Goal: Task Accomplishment & Management: Use online tool/utility

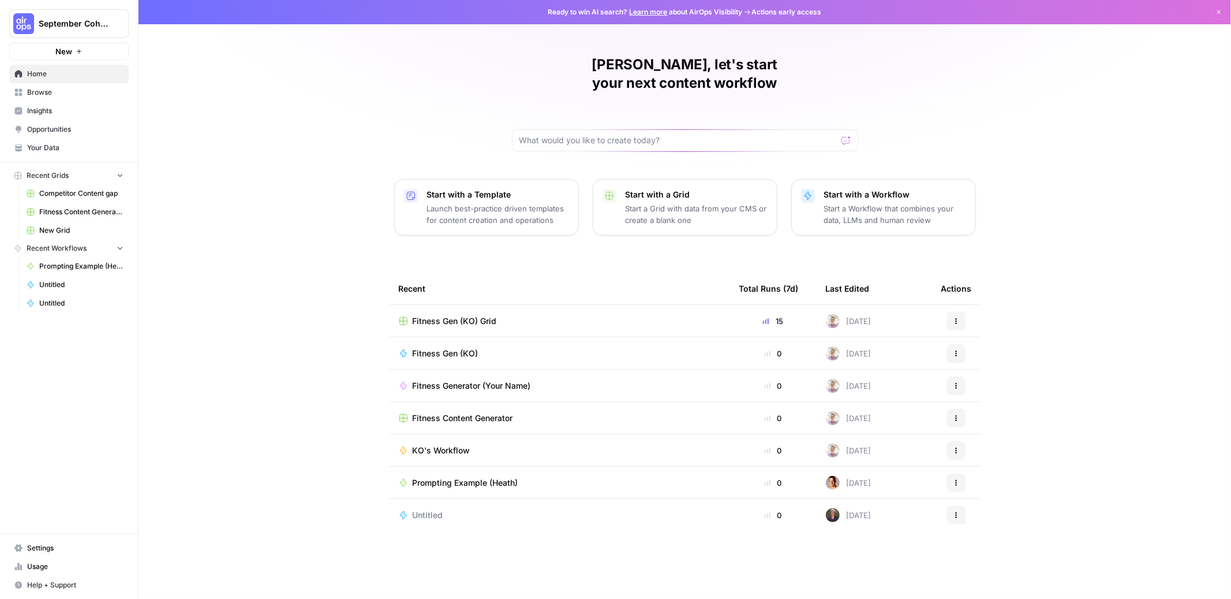
click at [33, 179] on span "Recent Grids" at bounding box center [48, 175] width 42 height 10
click at [36, 96] on span "Browse" at bounding box center [75, 92] width 96 height 10
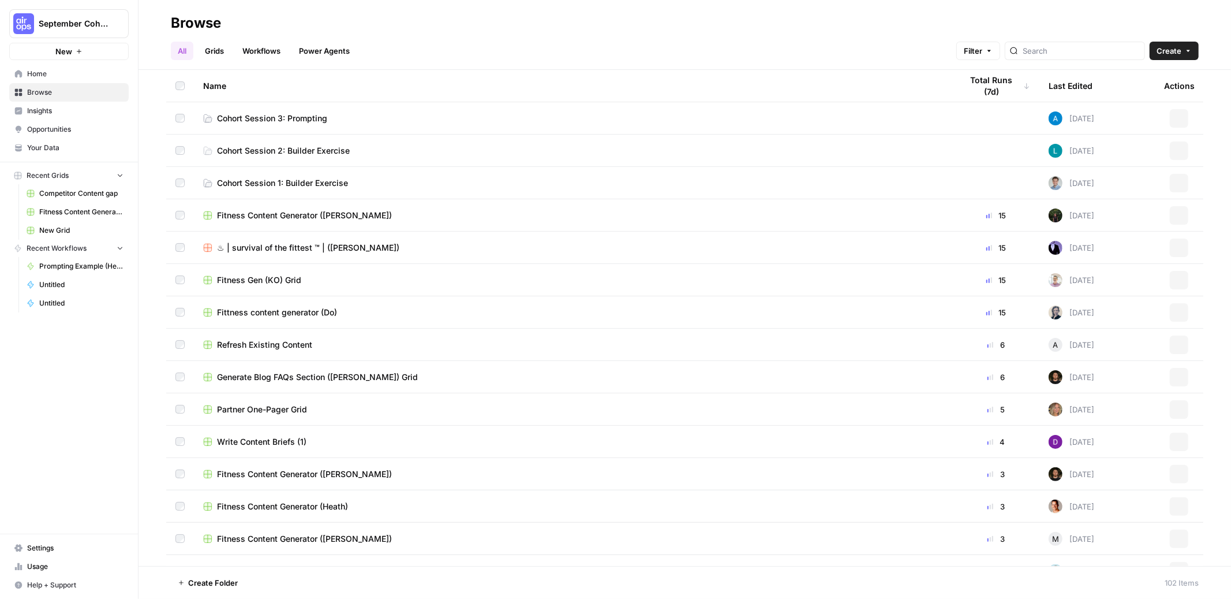
click at [250, 46] on link "Workflows" at bounding box center [262, 51] width 52 height 18
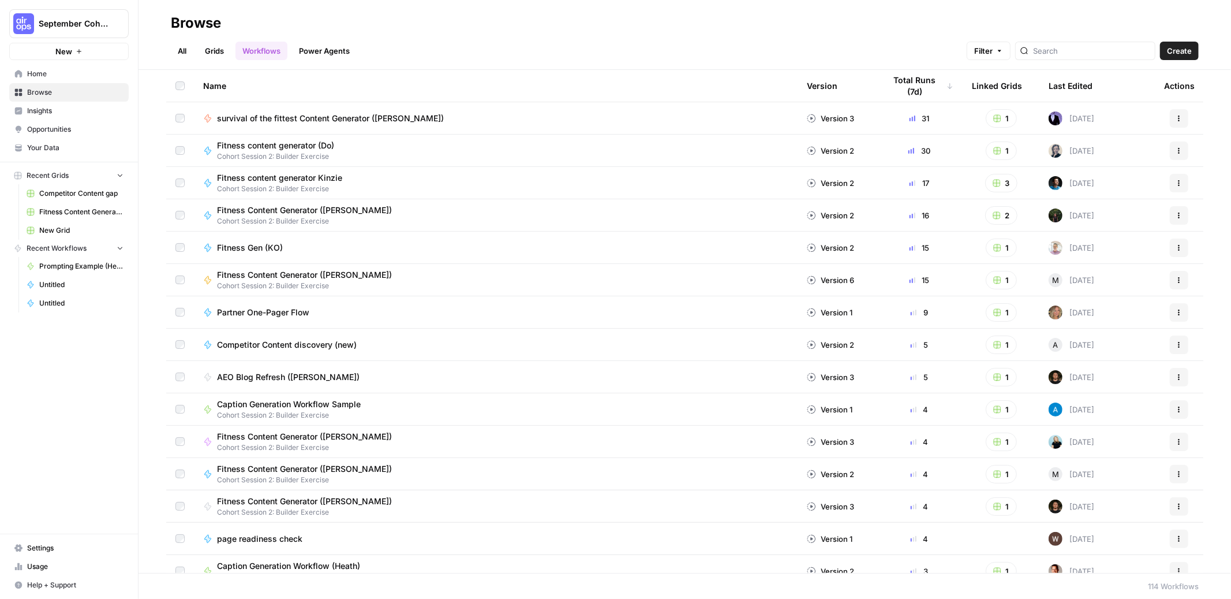
click at [1182, 50] on span "Create" at bounding box center [1179, 51] width 25 height 12
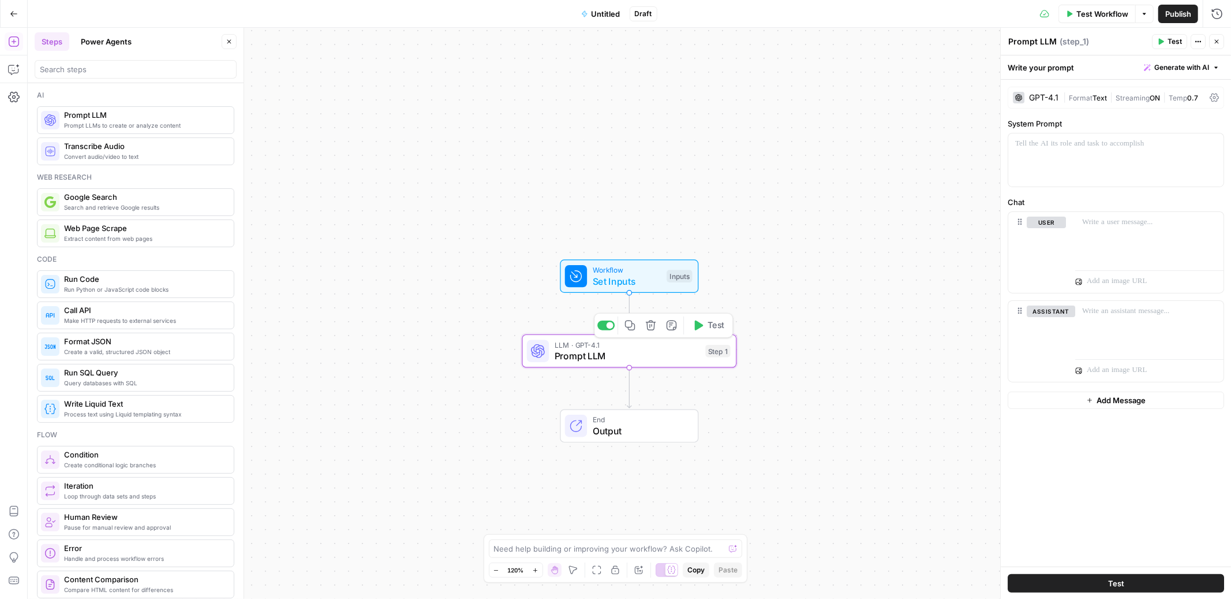
click at [612, 356] on span "Prompt LLM" at bounding box center [627, 356] width 145 height 14
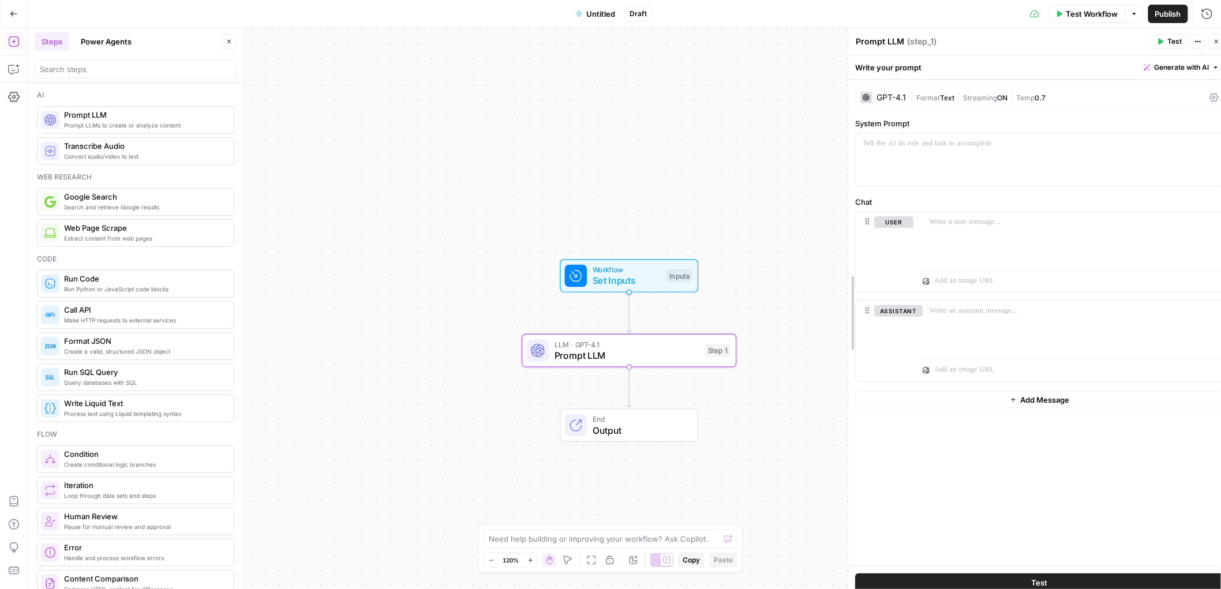
drag, startPoint x: 1001, startPoint y: 150, endPoint x: 849, endPoint y: 152, distance: 152.4
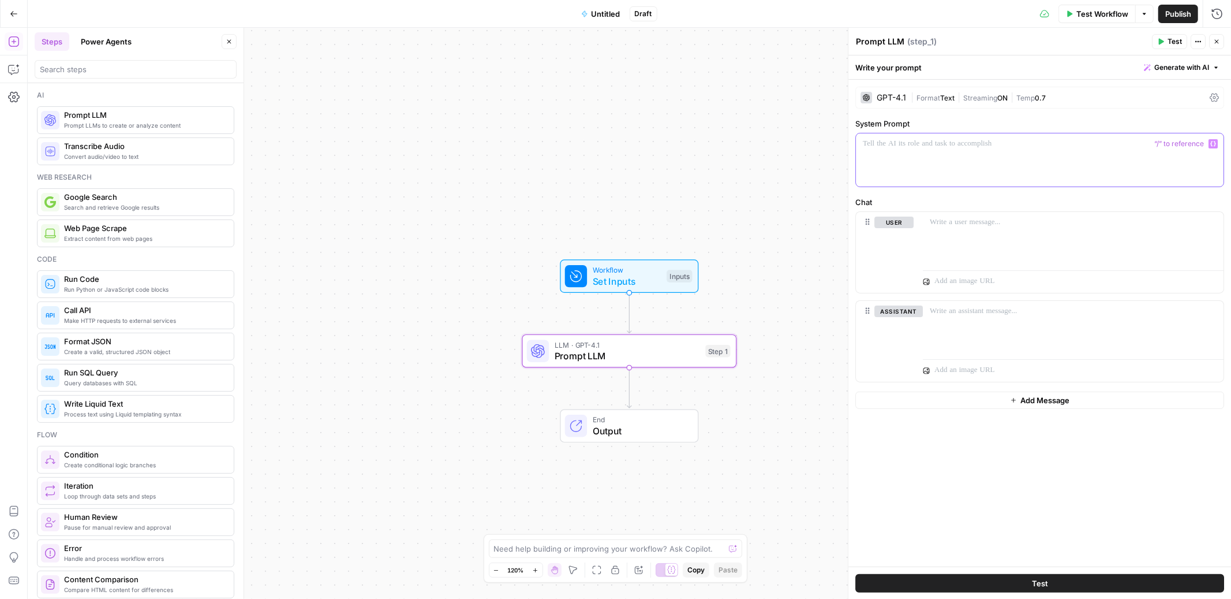
click at [912, 143] on p at bounding box center [1040, 144] width 354 height 12
click at [917, 151] on div "*********" at bounding box center [1040, 159] width 368 height 53
click at [685, 266] on div "Workflow Set Inputs Inputs Test Step" at bounding box center [629, 276] width 128 height 24
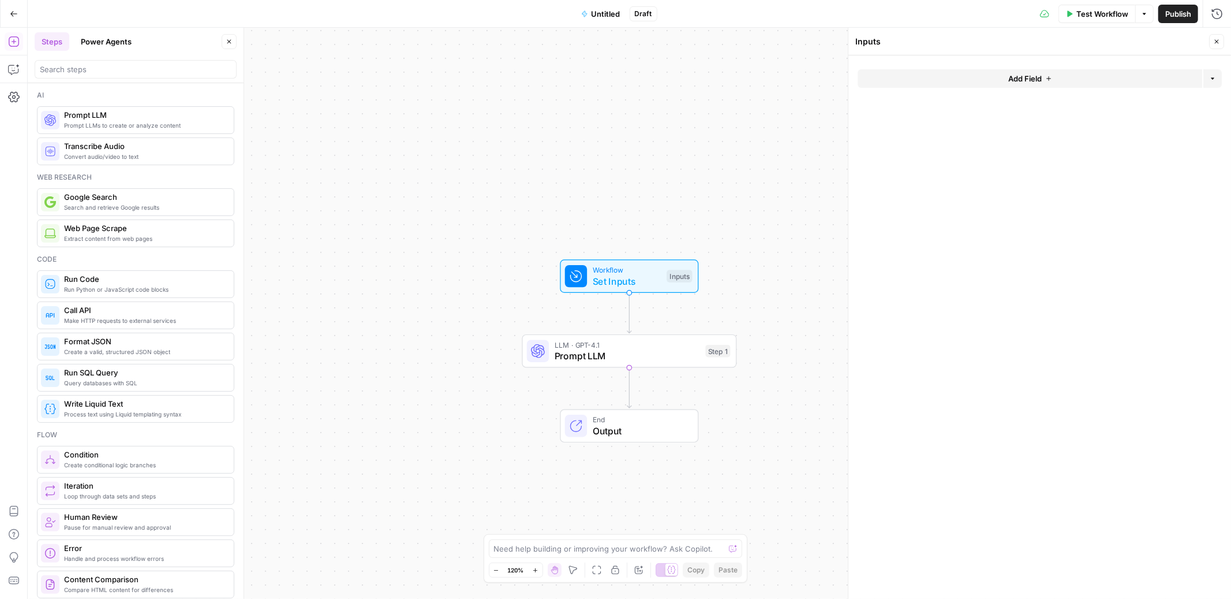
click at [1020, 79] on span "Add Field" at bounding box center [1024, 79] width 33 height 12
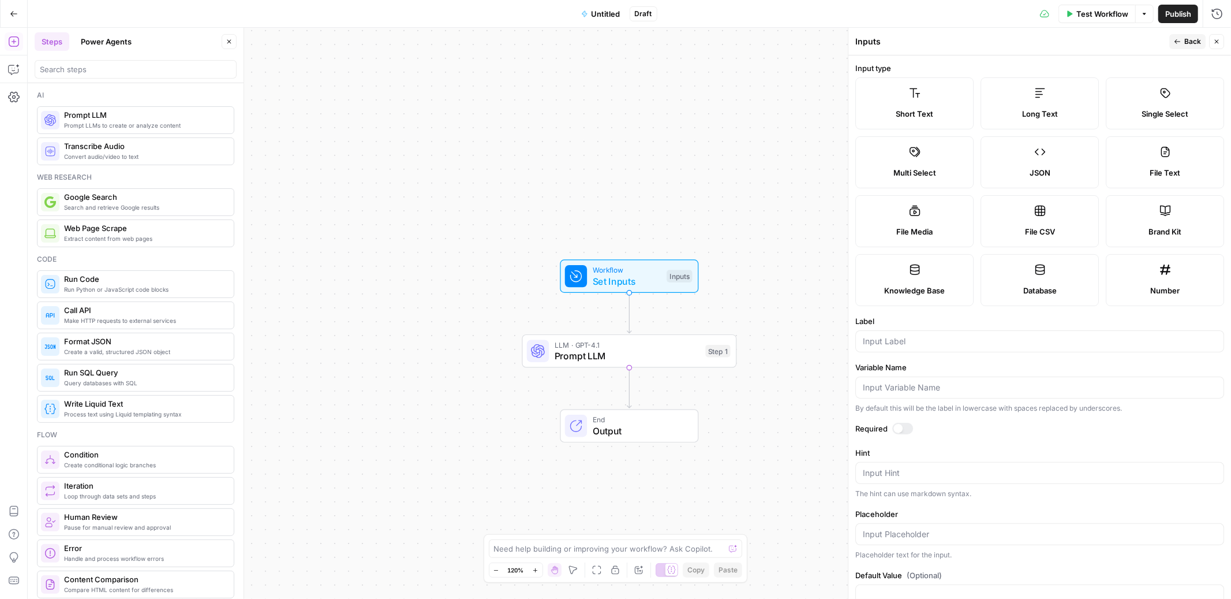
click at [1172, 222] on label "Brand Kit" at bounding box center [1165, 221] width 118 height 52
click at [881, 343] on input "Label" at bounding box center [1040, 341] width 354 height 12
type input "Brand Kit"
click at [1189, 43] on span "Back" at bounding box center [1193, 41] width 17 height 10
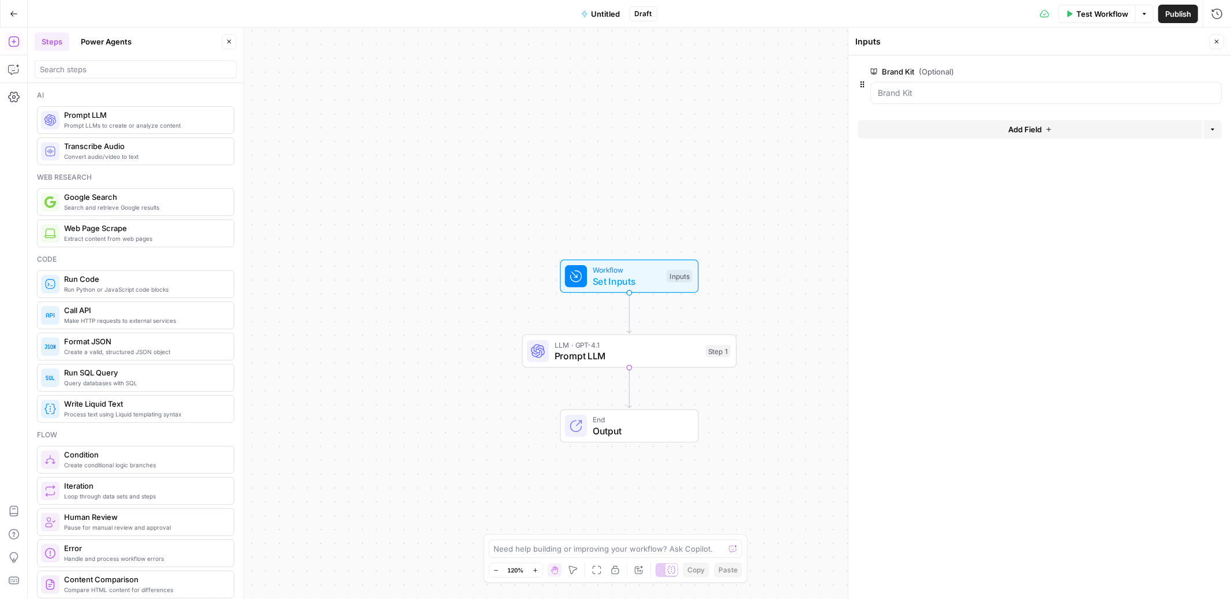
click at [715, 163] on div "Workflow Set Inputs Inputs LLM · GPT-4.1 Prompt LLM Step 1 End Output" at bounding box center [630, 313] width 1204 height 571
click at [1217, 42] on icon "button" at bounding box center [1217, 42] width 4 height 4
click at [637, 350] on span "Prompt LLM" at bounding box center [627, 353] width 145 height 14
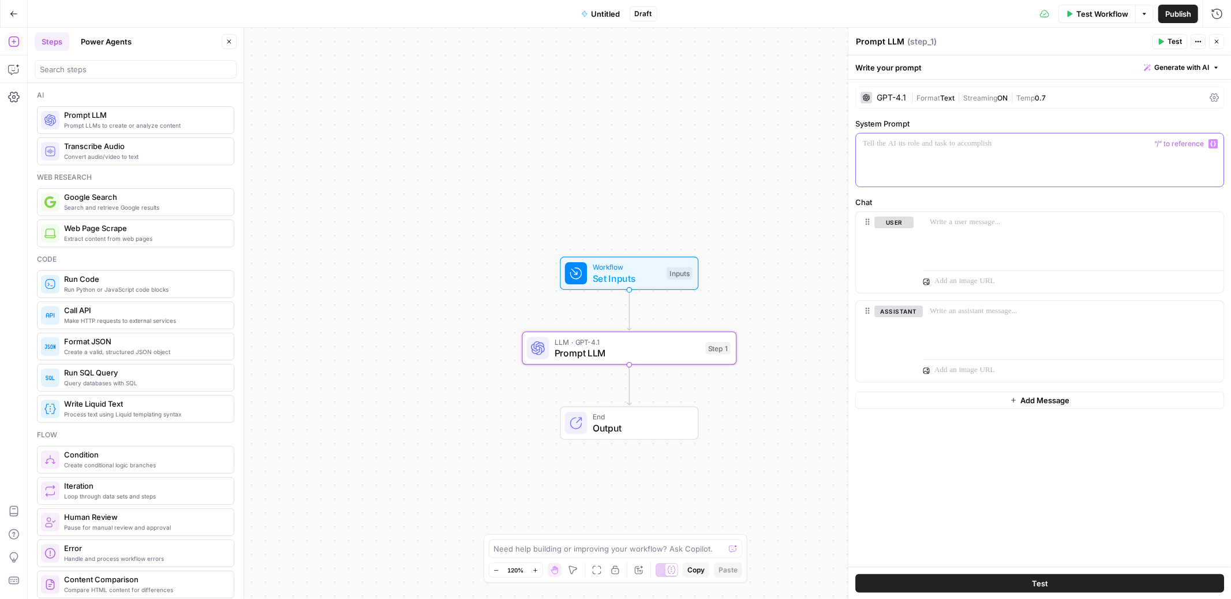
click at [885, 150] on div at bounding box center [1040, 159] width 368 height 53
click at [968, 120] on label "System Prompt" at bounding box center [1039, 124] width 369 height 12
drag, startPoint x: 1002, startPoint y: 249, endPoint x: 993, endPoint y: 242, distance: 10.3
click at [999, 247] on div at bounding box center [1073, 238] width 301 height 53
click at [1046, 67] on div "Write your prompt Generate with AI" at bounding box center [1040, 67] width 383 height 24
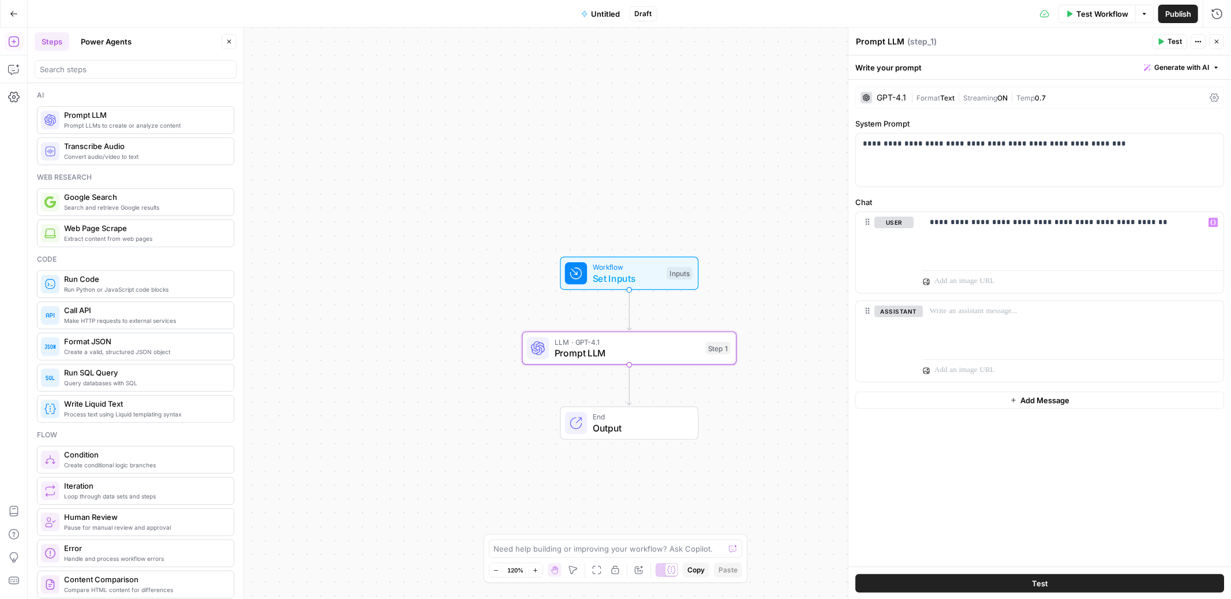
click at [1169, 42] on span "Test" at bounding box center [1175, 41] width 14 height 10
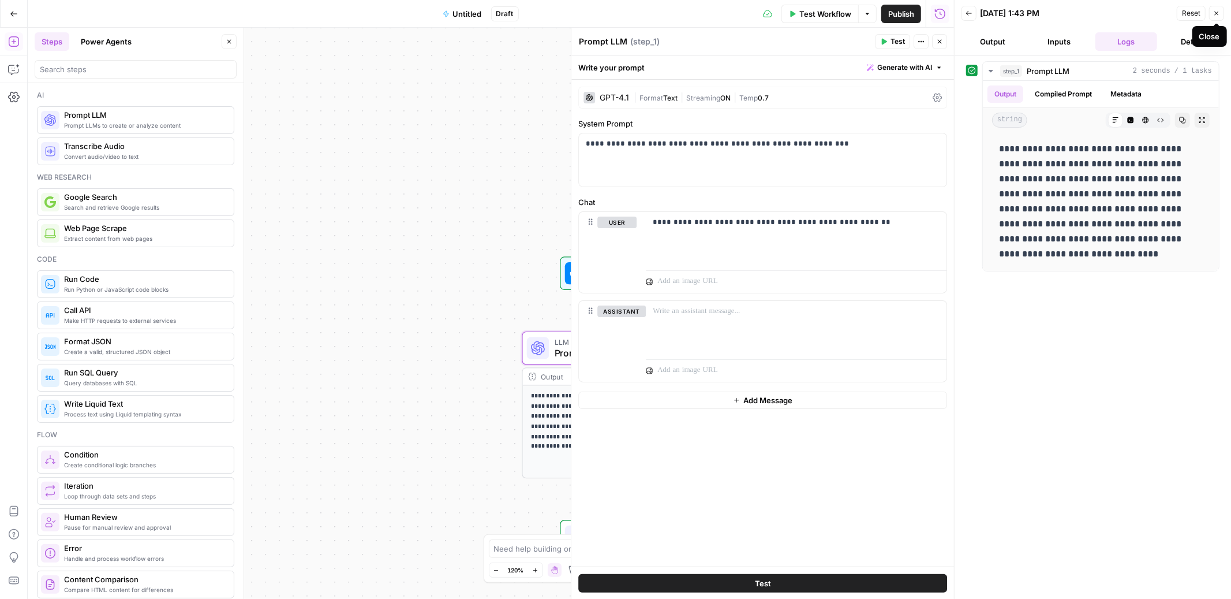
click at [1216, 16] on icon "button" at bounding box center [1216, 13] width 7 height 7
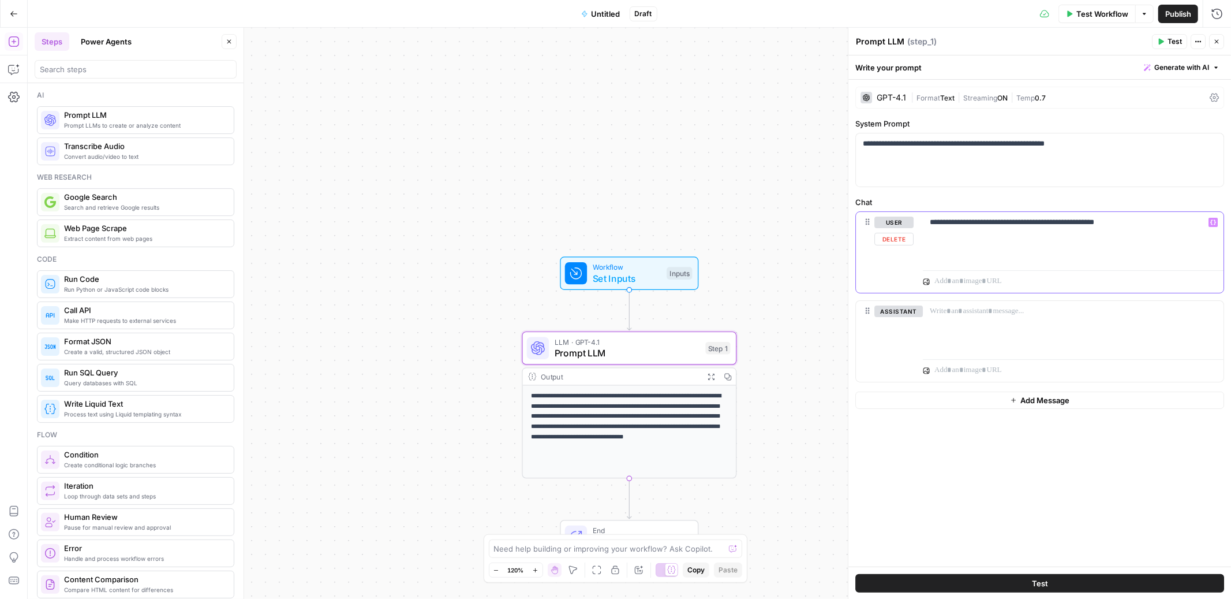
click at [960, 219] on p "**********" at bounding box center [1073, 222] width 287 height 12
click at [1178, 225] on p "**********" at bounding box center [1073, 222] width 287 height 12
click at [1164, 43] on icon "button" at bounding box center [1160, 41] width 7 height 7
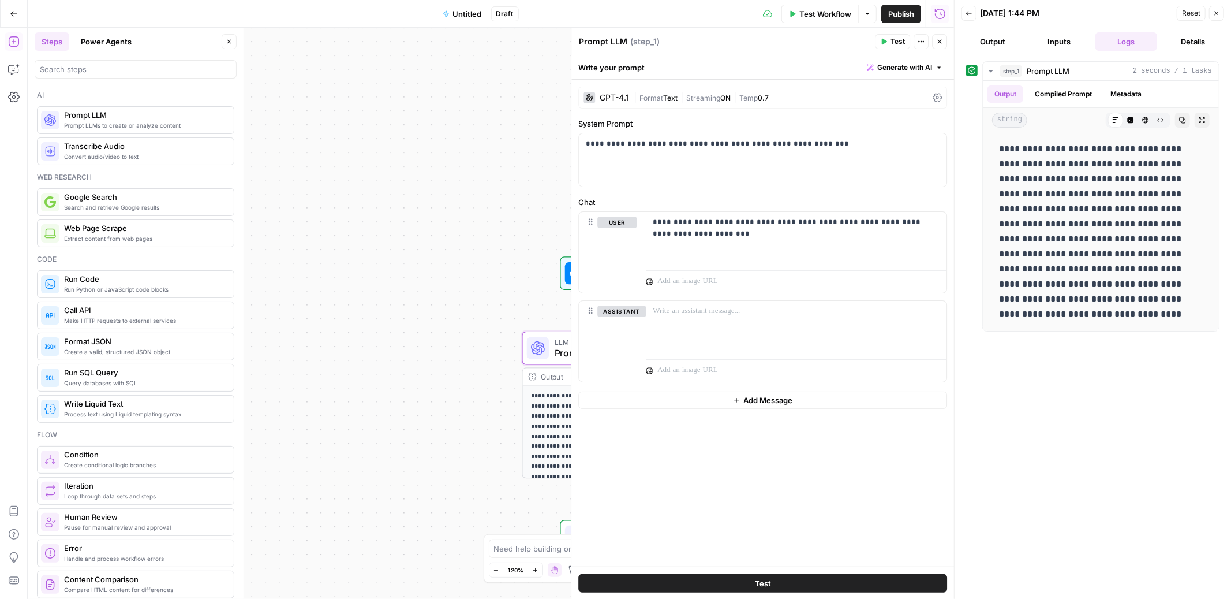
click at [1220, 13] on span "Close" at bounding box center [1220, 13] width 1 height 1
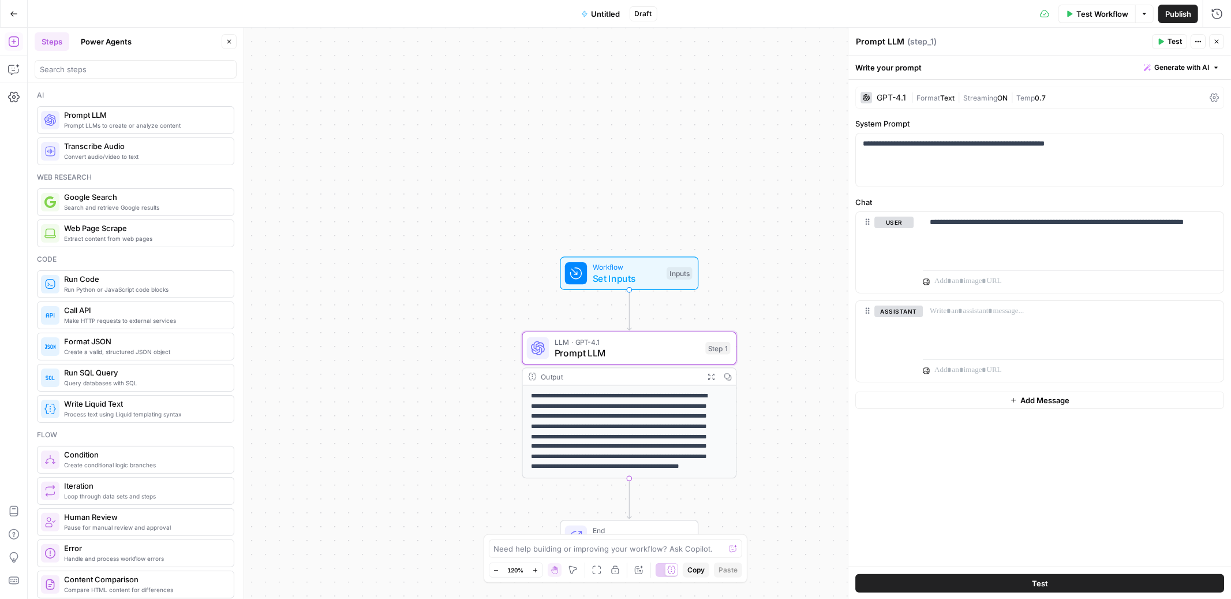
click at [887, 103] on div "GPT-4.1" at bounding box center [884, 98] width 46 height 12
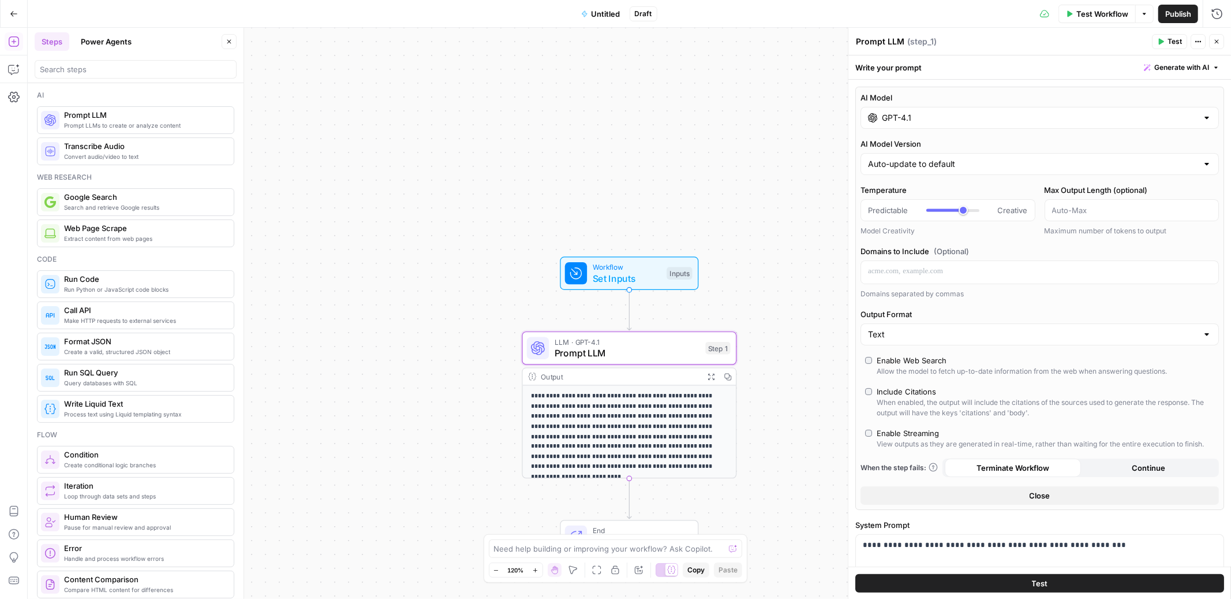
click at [959, 121] on input "GPT-4.1" at bounding box center [1040, 118] width 316 height 12
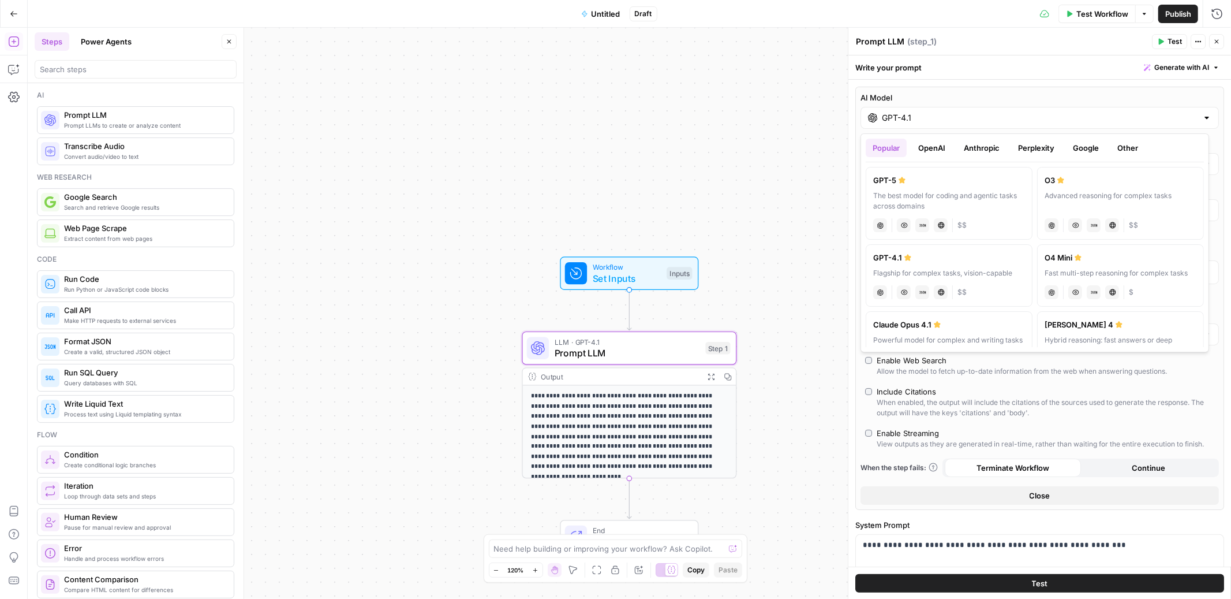
click at [1000, 147] on button "Anthropic" at bounding box center [982, 148] width 50 height 18
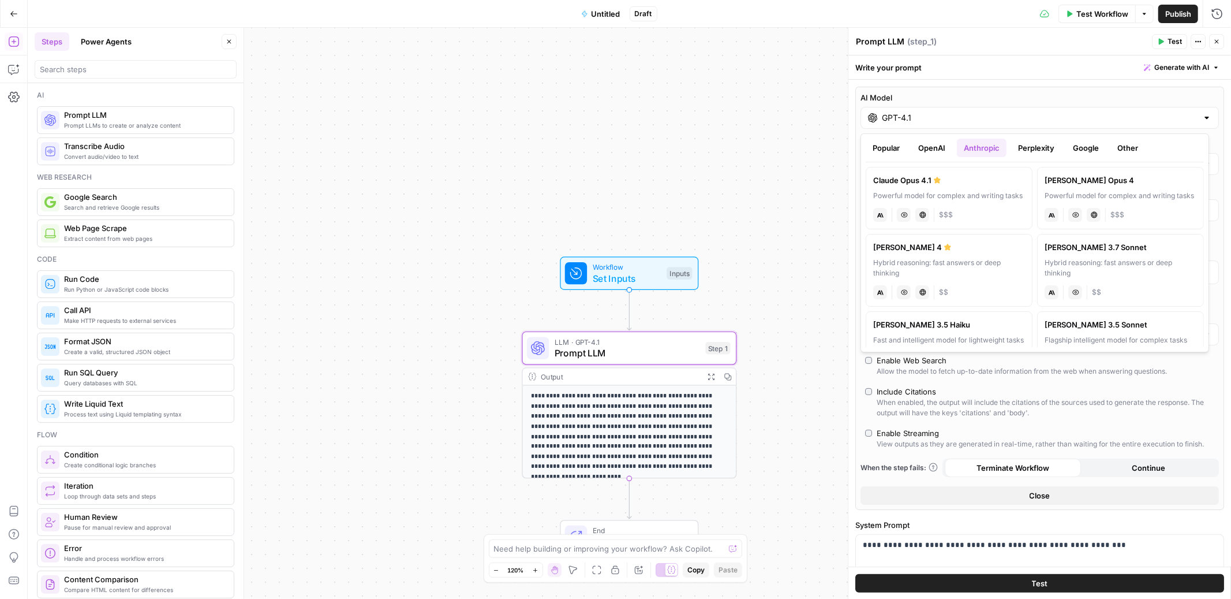
click at [913, 266] on label "[PERSON_NAME] 4 Hybrid reasoning: fast answers or deep thinking anthropic Visio…" at bounding box center [949, 270] width 167 height 73
type input "[PERSON_NAME] 4"
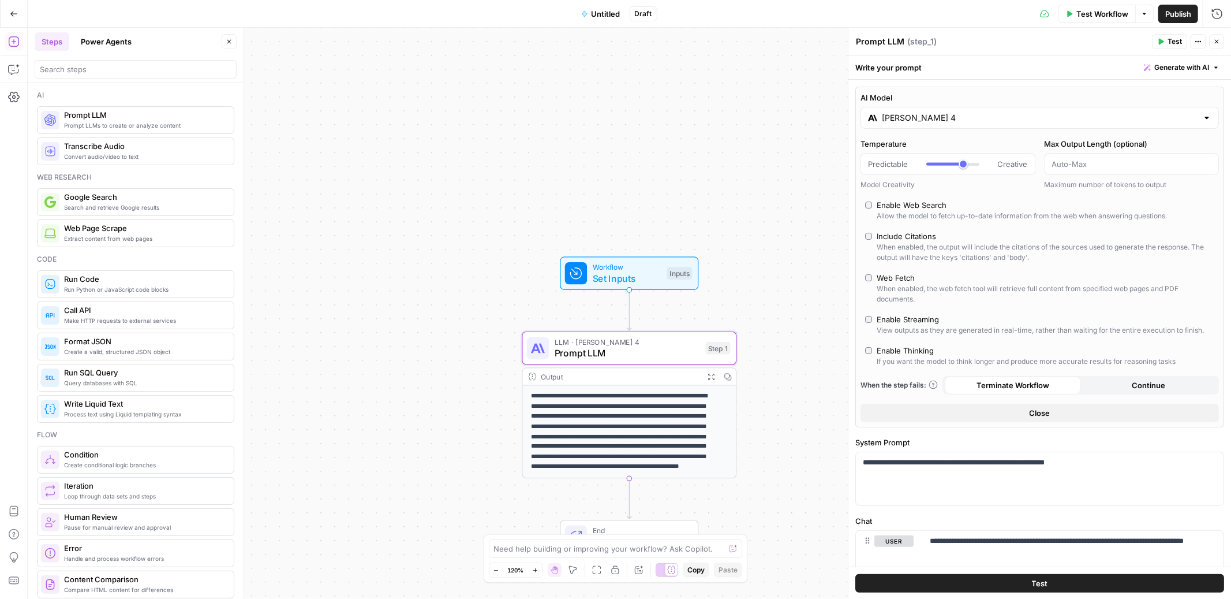
click at [1118, 43] on div "Prompt LLM Prompt LLM ( step_1 )" at bounding box center [1001, 41] width 293 height 13
click at [1180, 38] on span "Test" at bounding box center [1175, 41] width 14 height 10
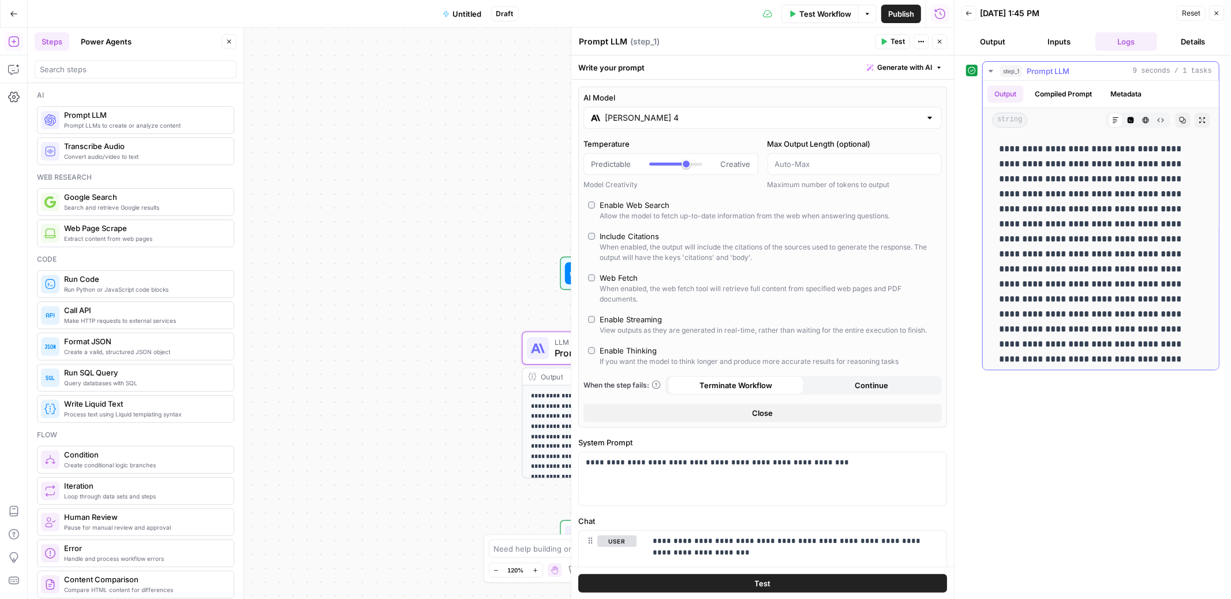
scroll to position [21, 0]
click at [936, 43] on icon "button" at bounding box center [939, 41] width 7 height 7
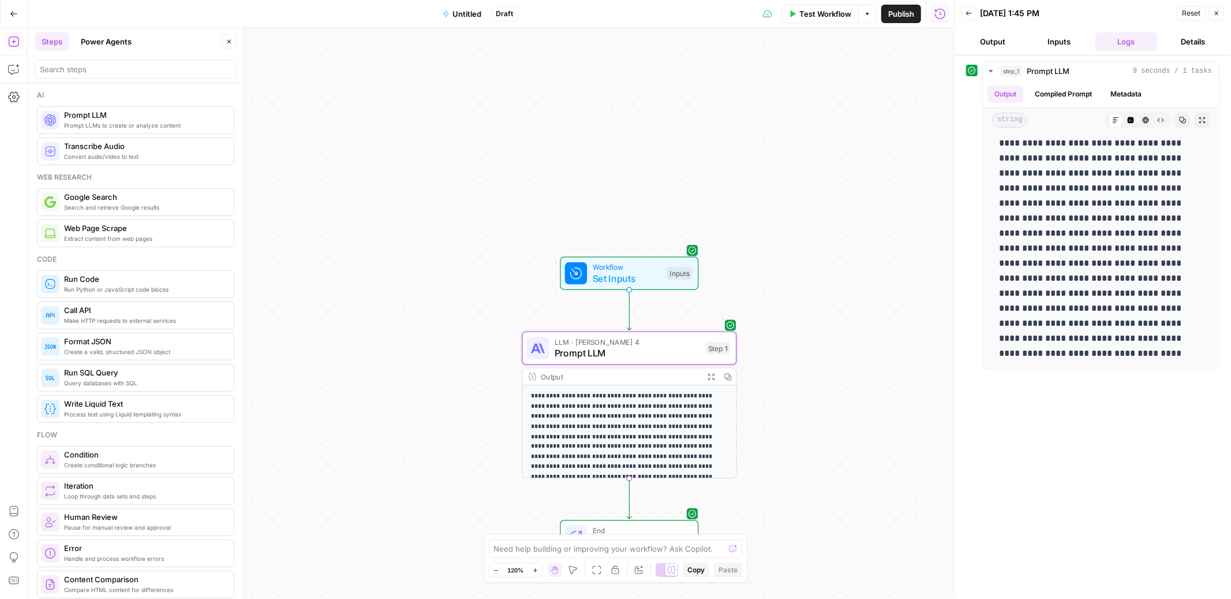
click at [1215, 13] on icon "button" at bounding box center [1216, 13] width 7 height 7
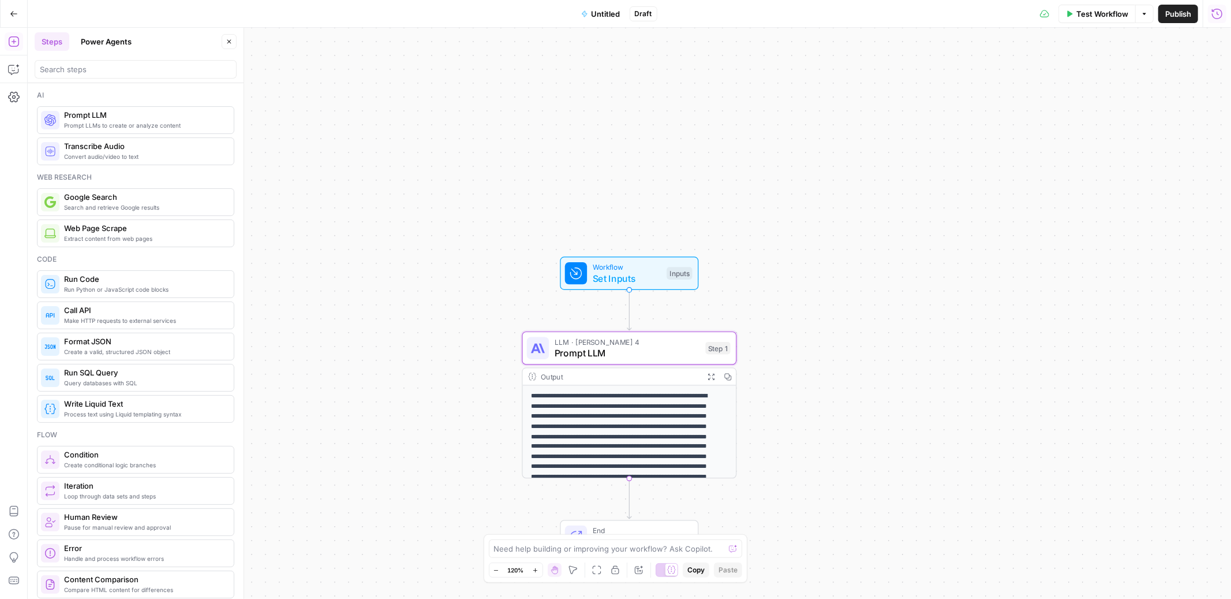
click at [1219, 13] on icon "button" at bounding box center [1218, 14] width 12 height 12
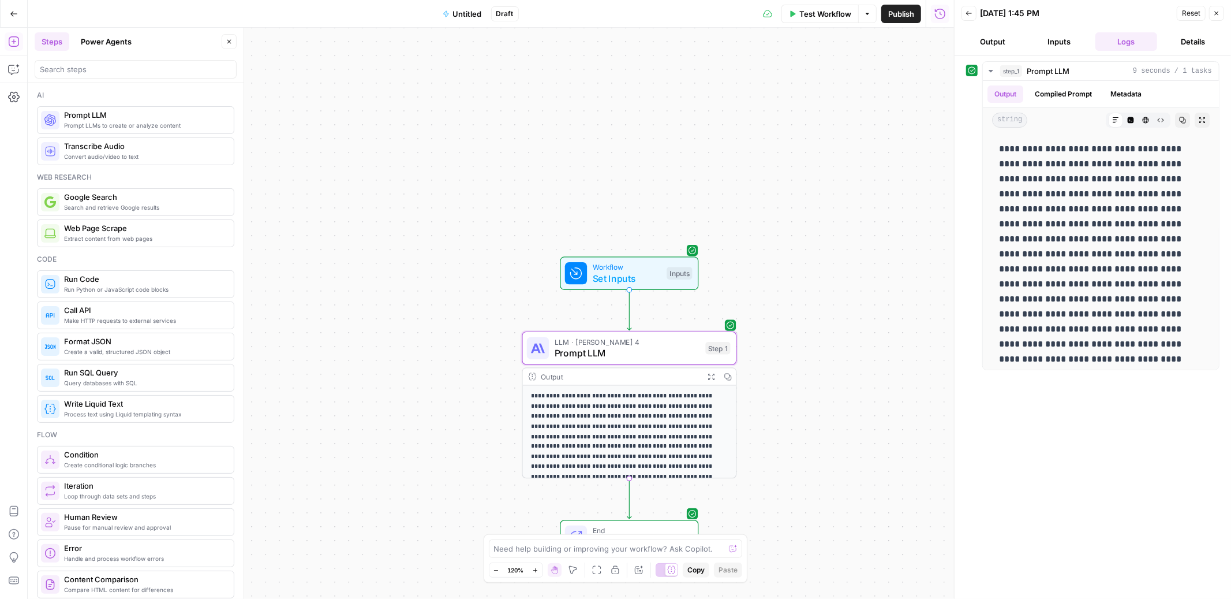
click at [987, 38] on button "Output" at bounding box center [993, 41] width 62 height 18
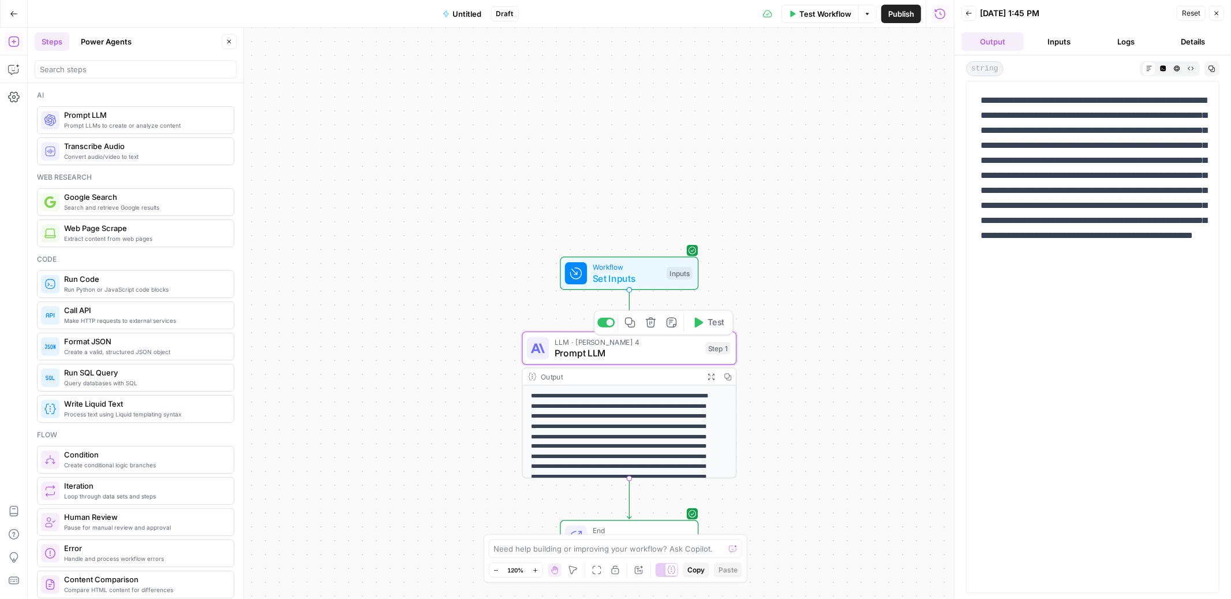
click at [603, 271] on span "Set Inputs" at bounding box center [627, 278] width 69 height 14
click at [603, 271] on span "Set Inputs" at bounding box center [628, 277] width 69 height 14
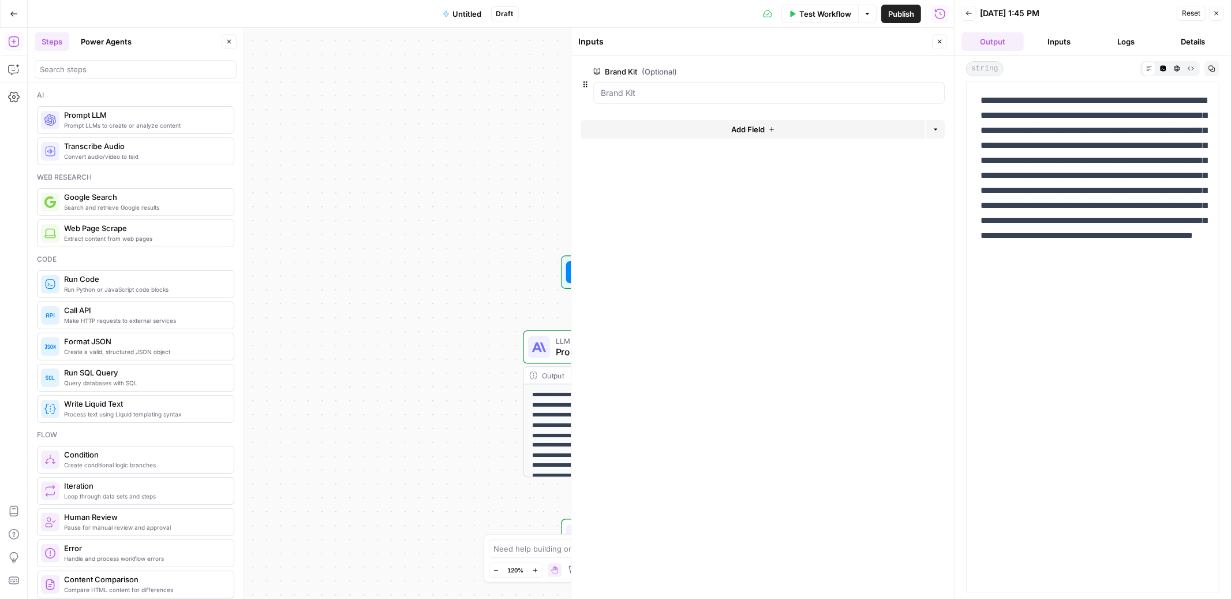
click at [939, 44] on icon "button" at bounding box center [939, 41] width 7 height 7
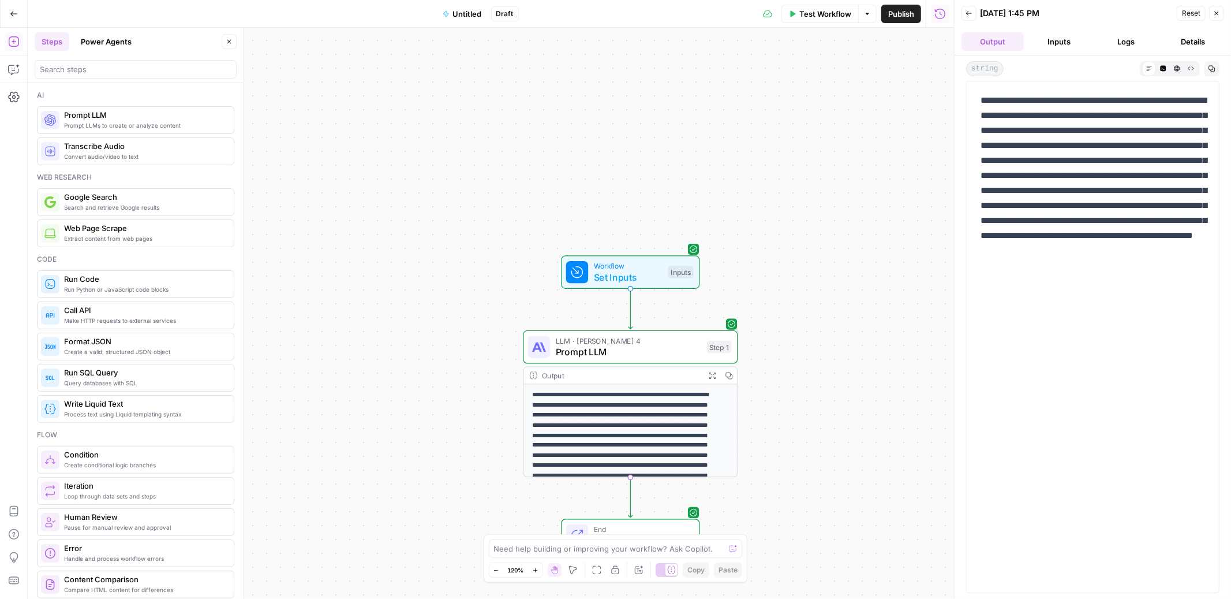
click at [972, 14] on icon "button" at bounding box center [969, 13] width 7 height 7
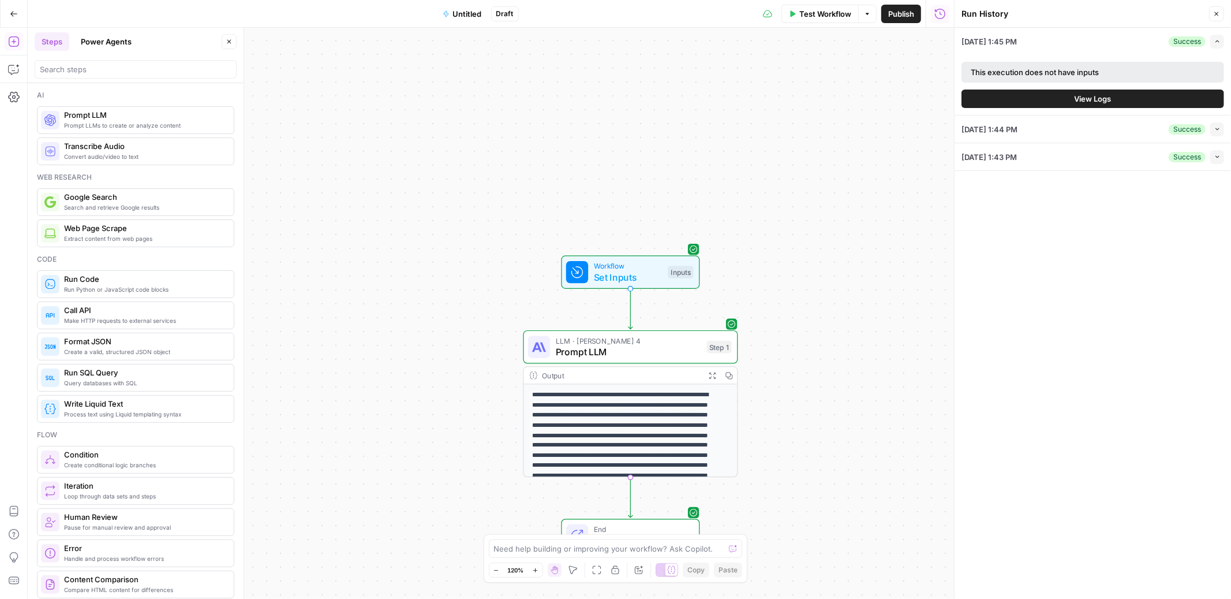
click at [1217, 17] on button "Close" at bounding box center [1216, 13] width 15 height 15
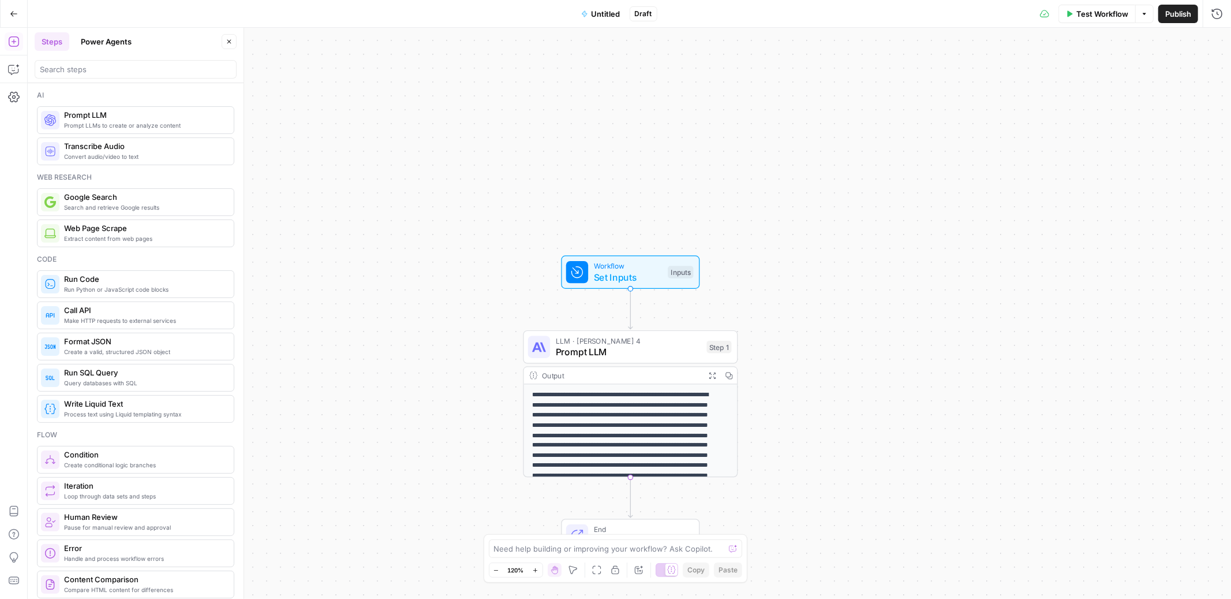
click at [631, 354] on span "Prompt LLM" at bounding box center [628, 352] width 145 height 14
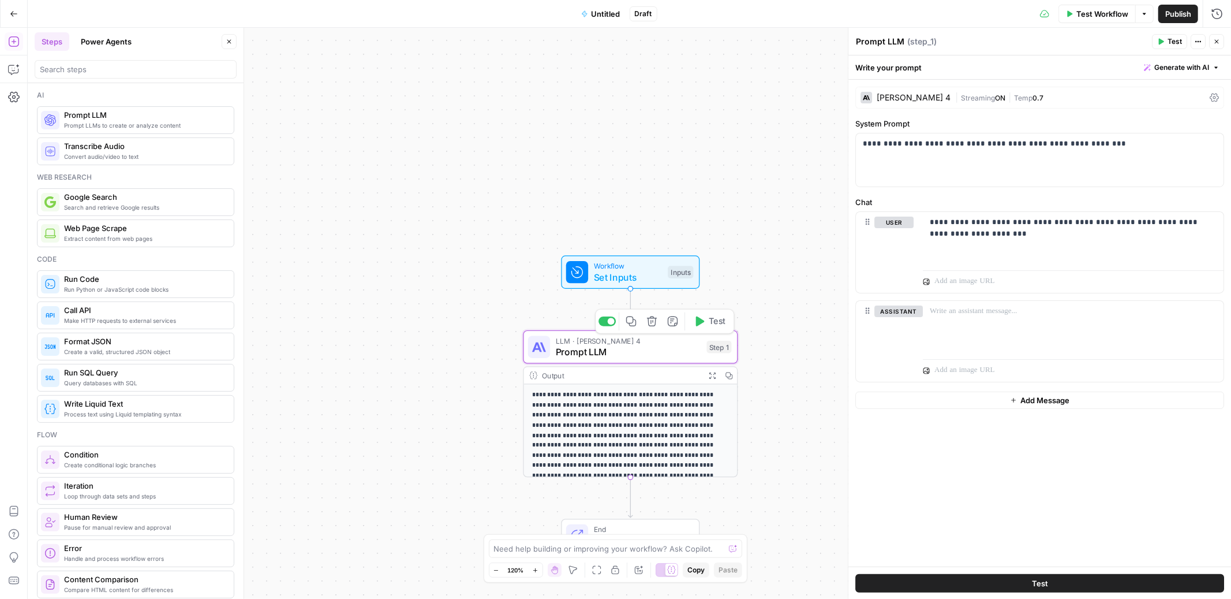
click at [628, 283] on span "Set Inputs" at bounding box center [628, 277] width 69 height 14
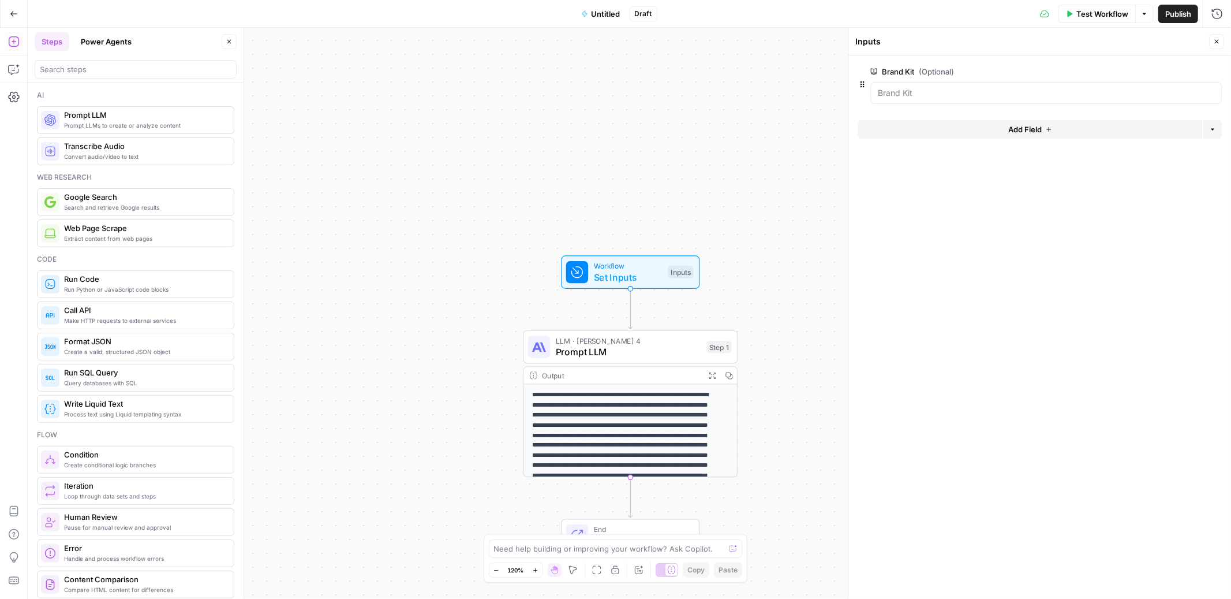
click at [647, 351] on span "Prompt LLM" at bounding box center [628, 352] width 145 height 14
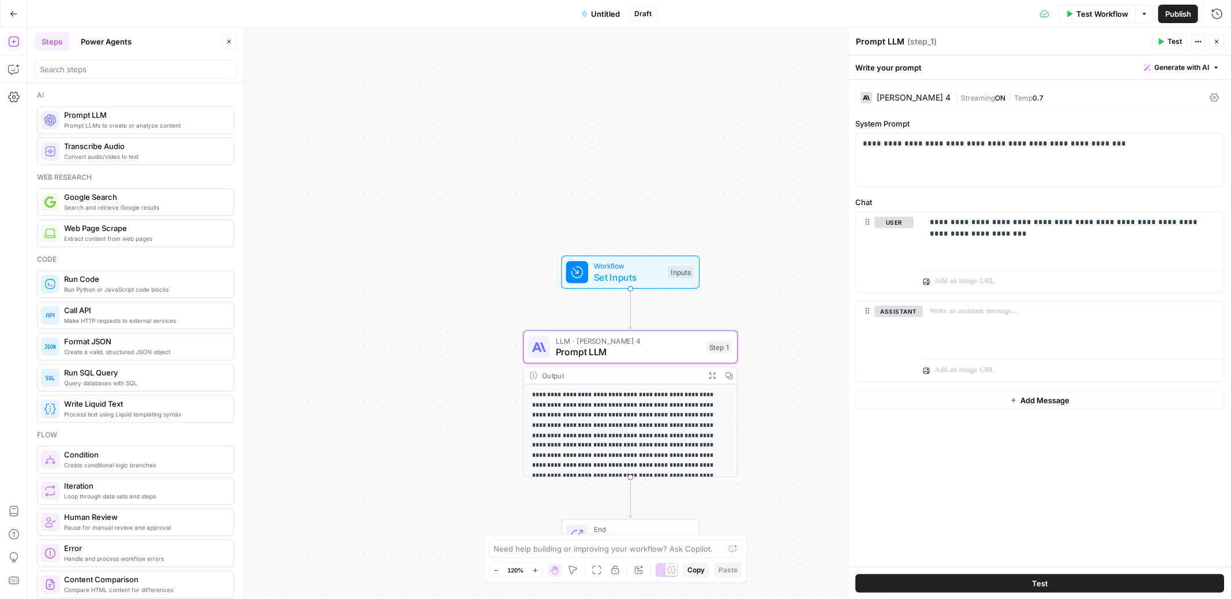
click at [1165, 43] on button "Test" at bounding box center [1169, 41] width 35 height 15
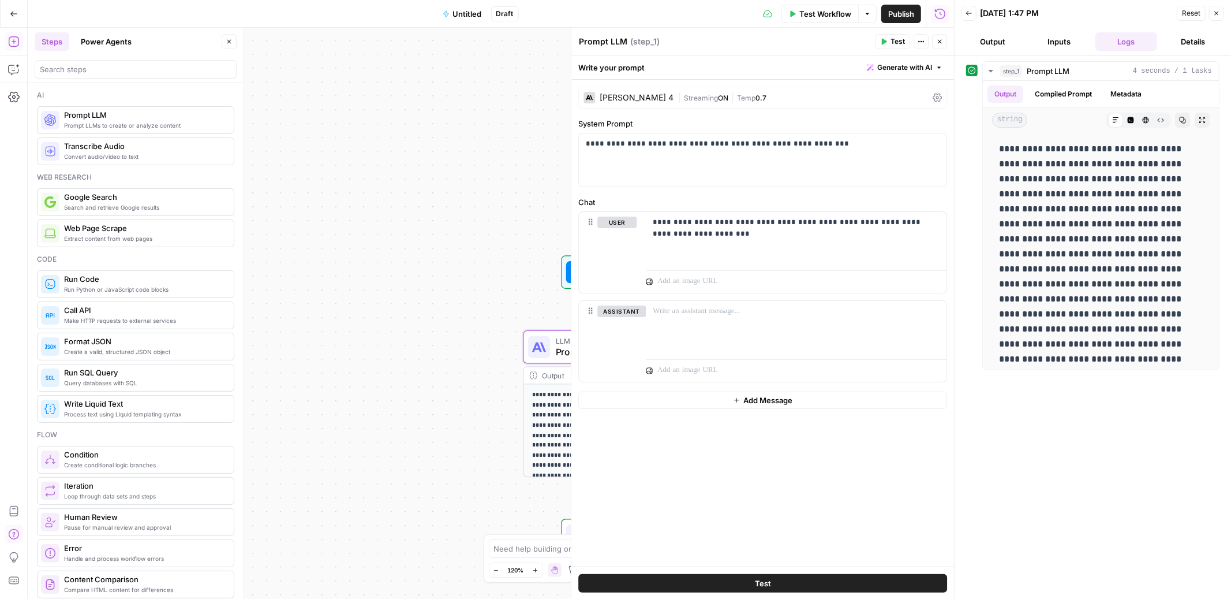
click at [1218, 13] on icon "button" at bounding box center [1216, 13] width 7 height 7
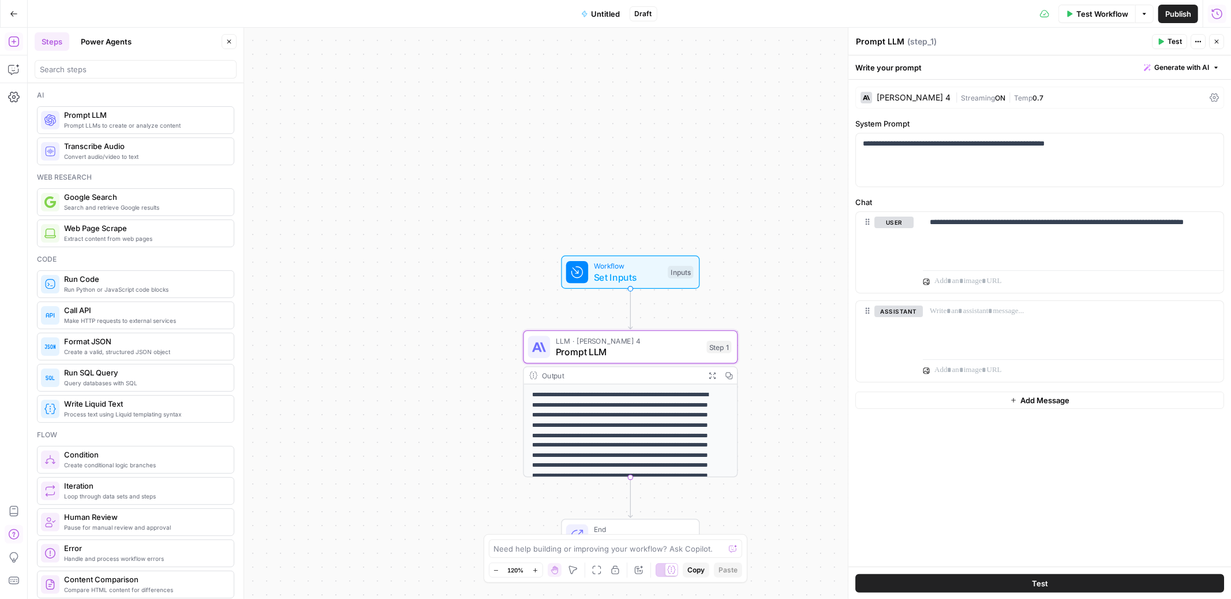
click at [1219, 18] on icon "button" at bounding box center [1217, 13] width 10 height 10
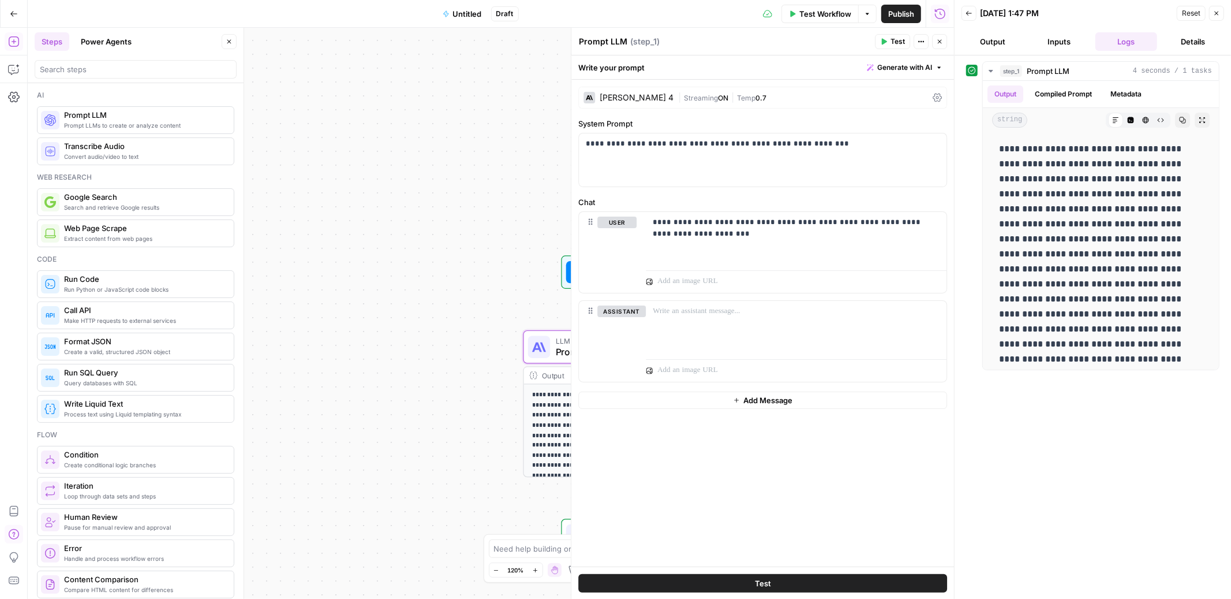
click at [1137, 46] on button "Logs" at bounding box center [1127, 41] width 62 height 18
click at [1048, 44] on button "Inputs" at bounding box center [1060, 41] width 62 height 18
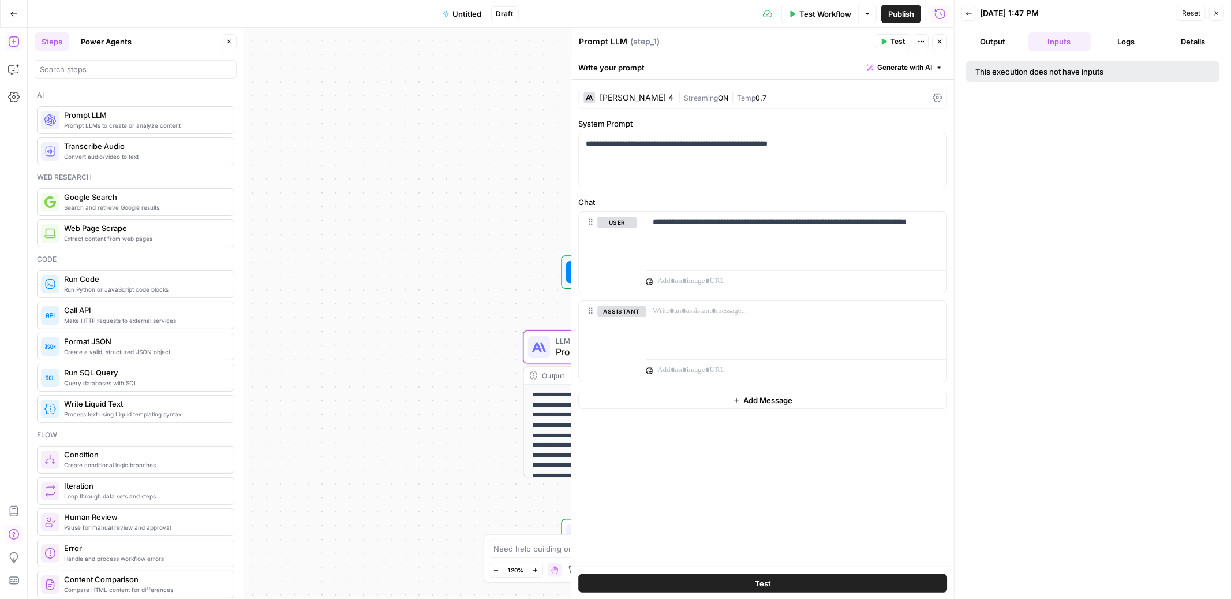
click at [981, 40] on button "Output" at bounding box center [993, 41] width 62 height 18
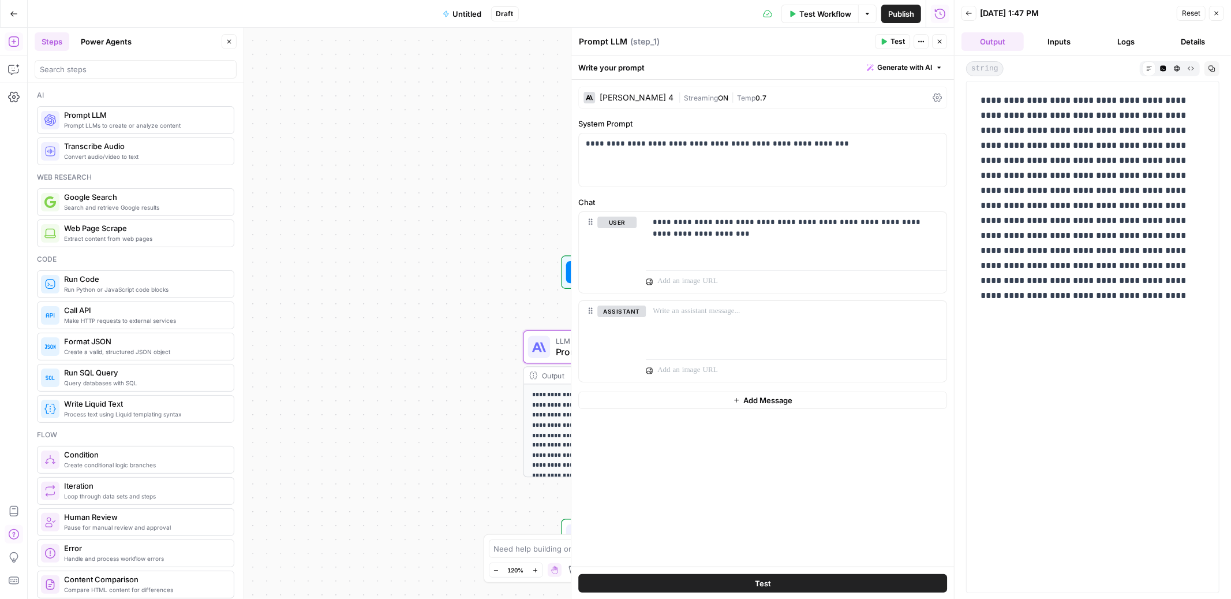
click at [1176, 42] on button "Details" at bounding box center [1193, 41] width 62 height 18
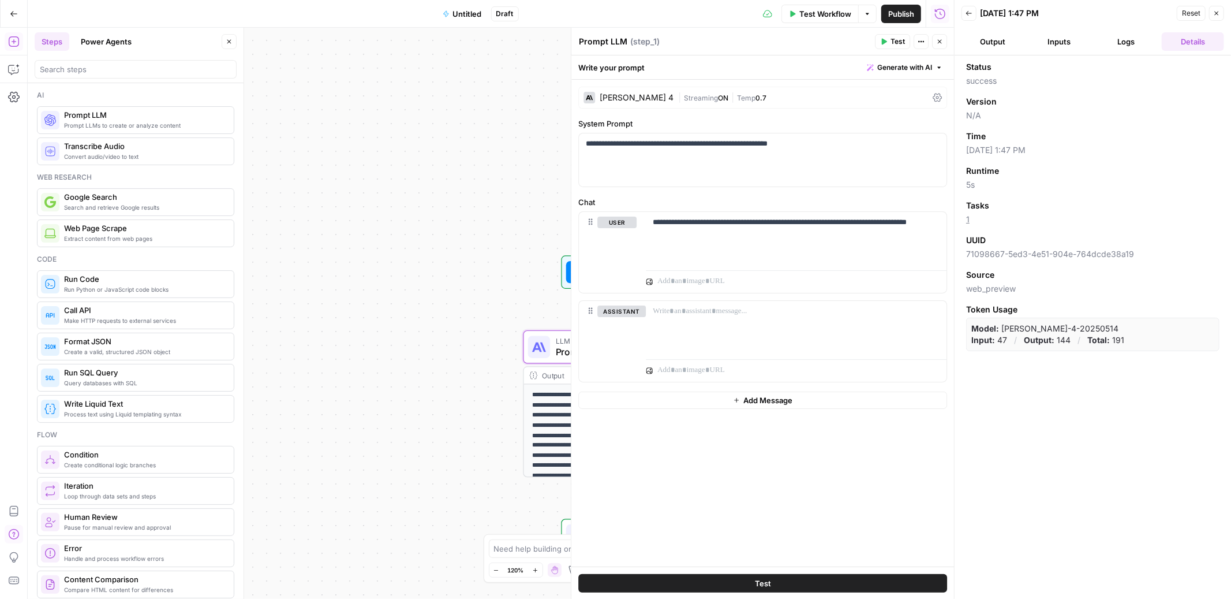
click at [1122, 42] on button "Logs" at bounding box center [1127, 41] width 62 height 18
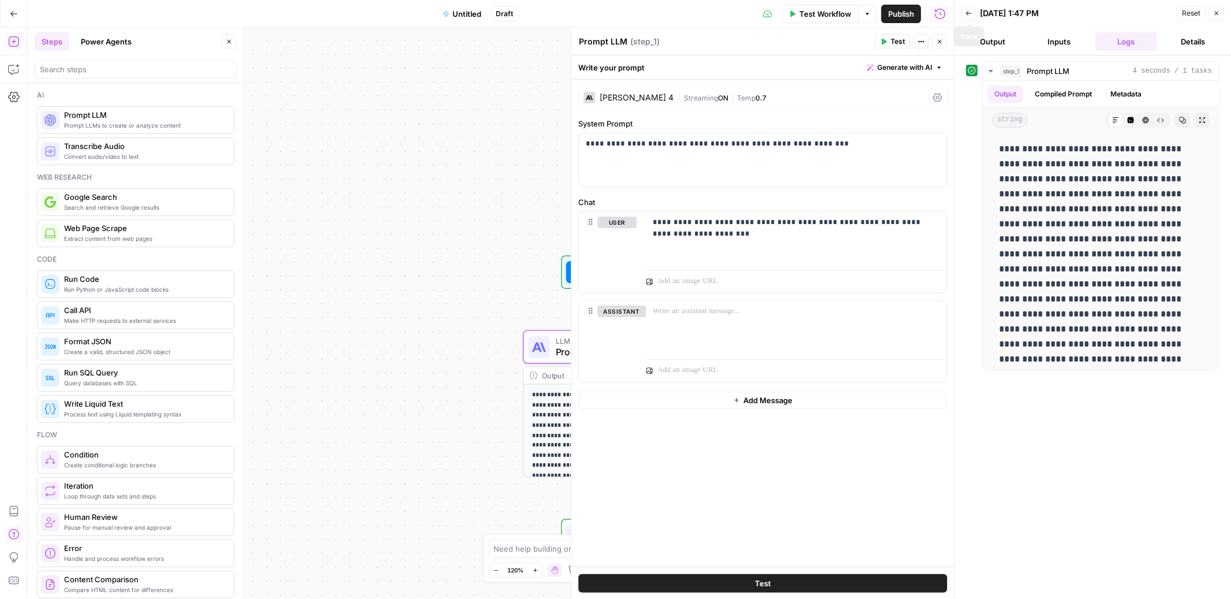
click at [971, 17] on button "Back" at bounding box center [969, 13] width 15 height 15
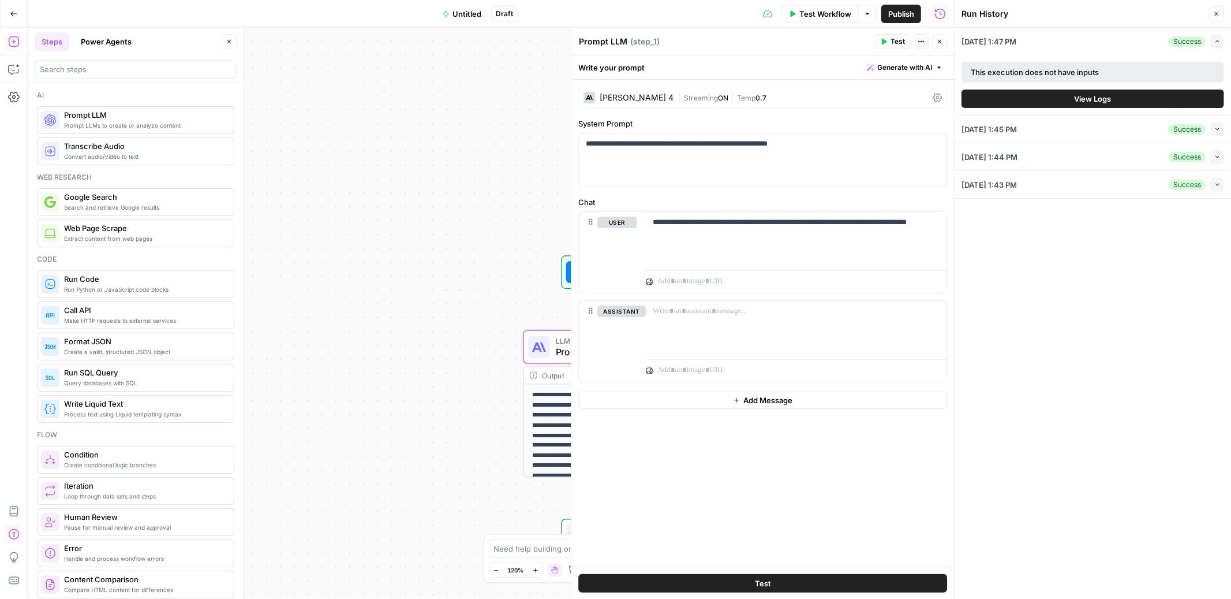
click at [1217, 132] on span "button" at bounding box center [1218, 129] width 6 height 6
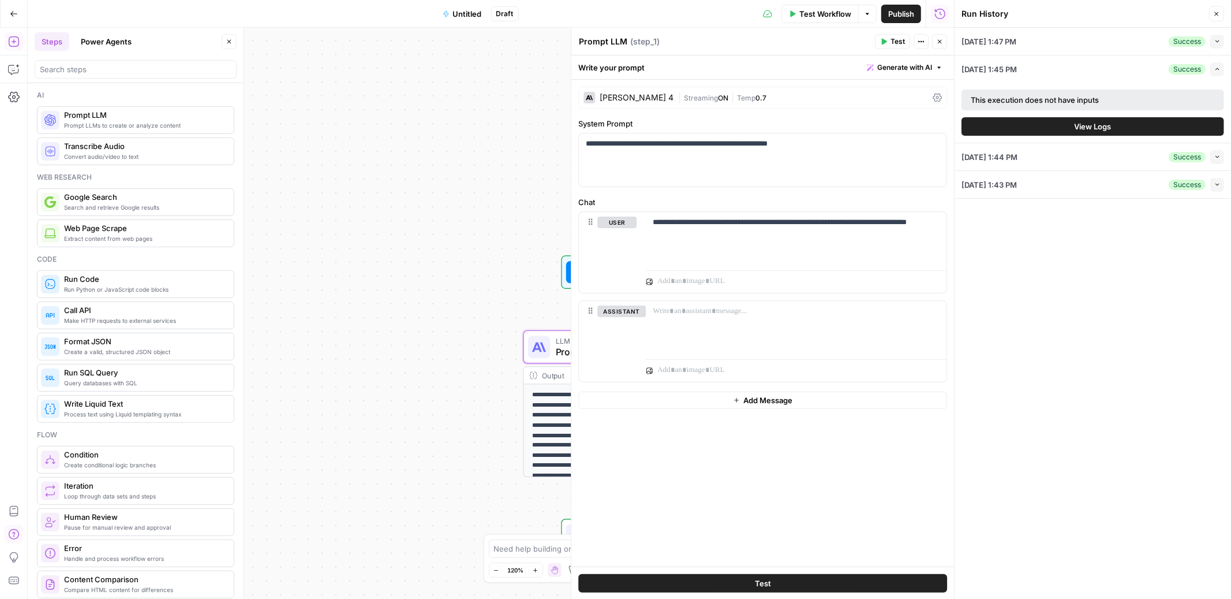
click at [1067, 101] on div "This execution does not have inputs" at bounding box center [1064, 100] width 186 height 12
click at [1216, 38] on icon "button" at bounding box center [1218, 41] width 6 height 6
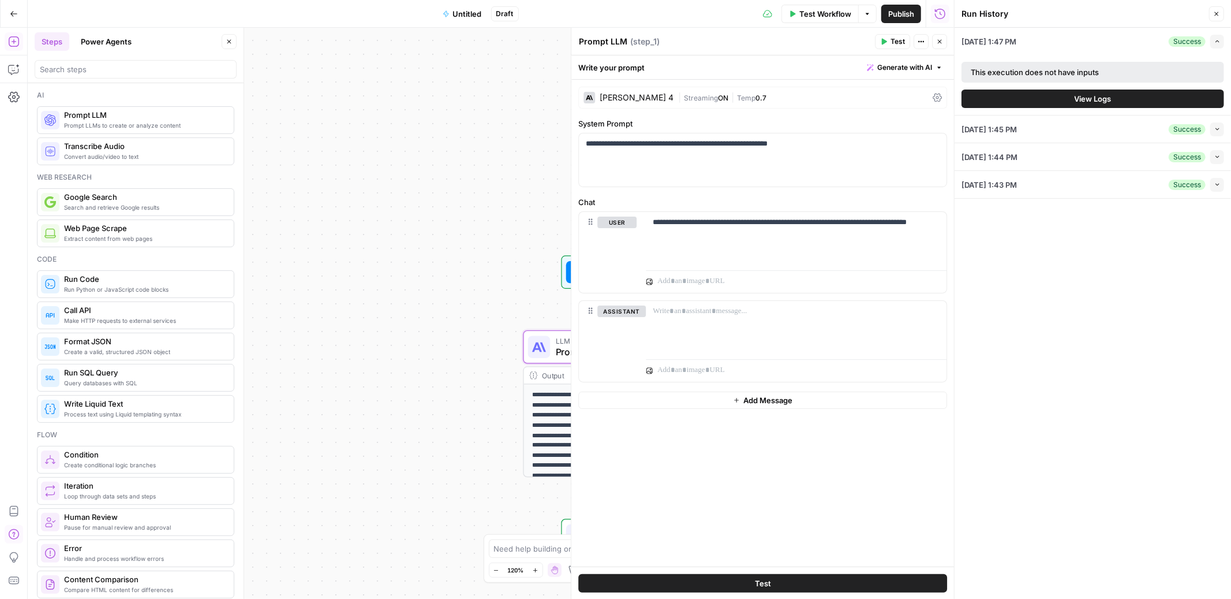
click at [1131, 100] on button "View Logs" at bounding box center [1093, 98] width 263 height 18
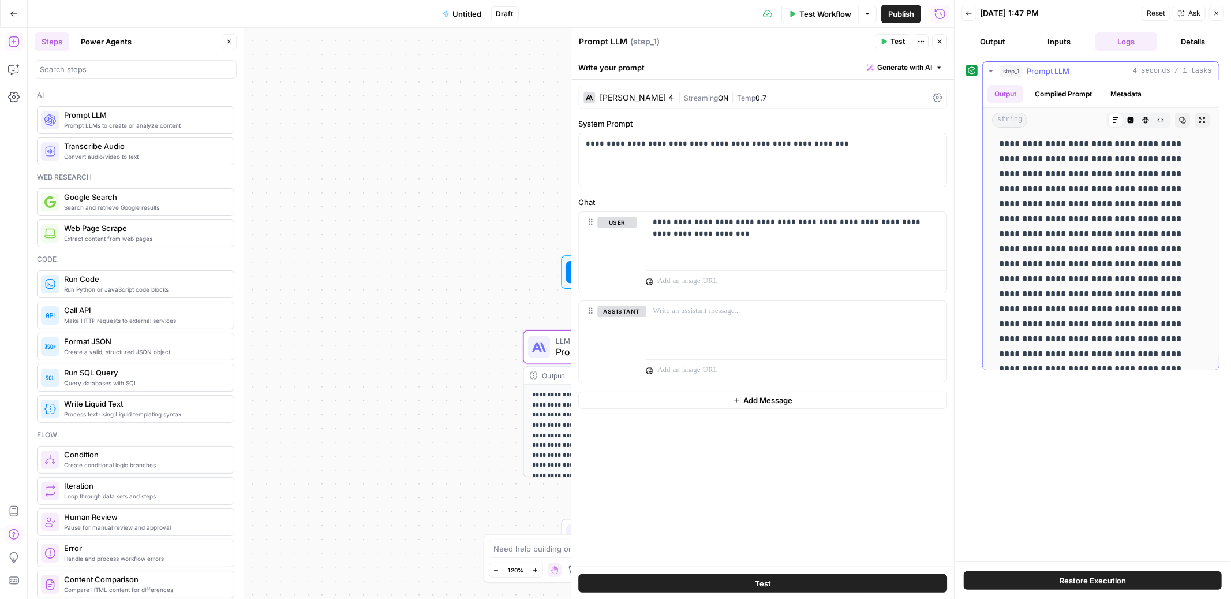
scroll to position [36, 0]
click at [967, 17] on button "Back" at bounding box center [969, 13] width 15 height 15
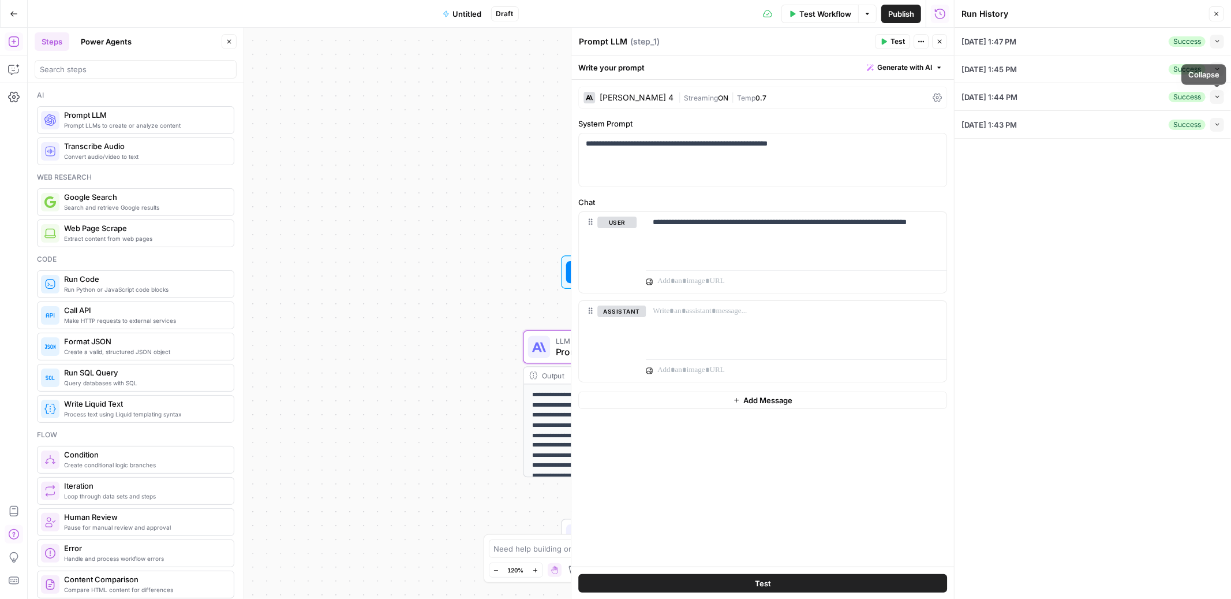
click at [1218, 97] on icon "button" at bounding box center [1218, 97] width 6 height 6
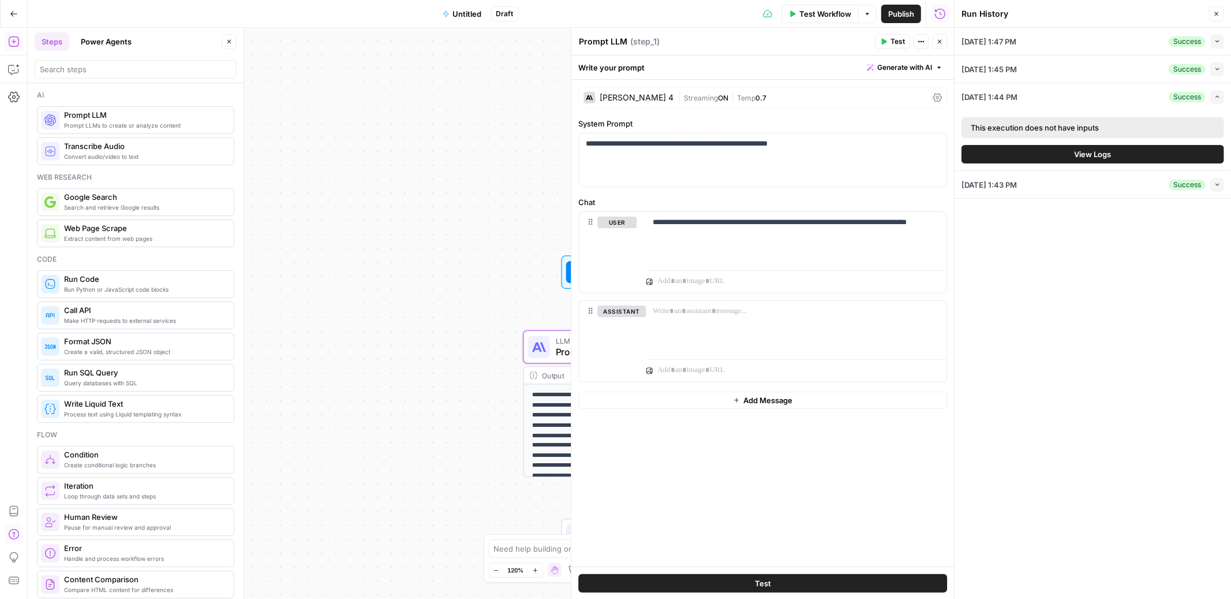
click at [1096, 147] on button "View Logs" at bounding box center [1093, 154] width 263 height 18
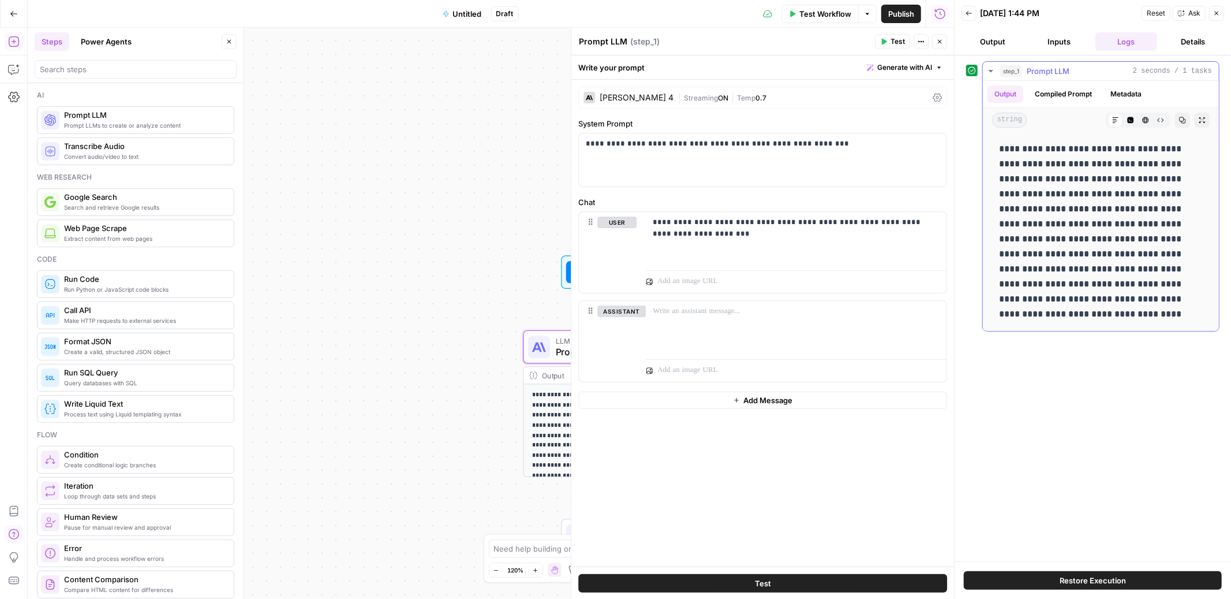
click at [992, 69] on icon "button" at bounding box center [991, 70] width 9 height 9
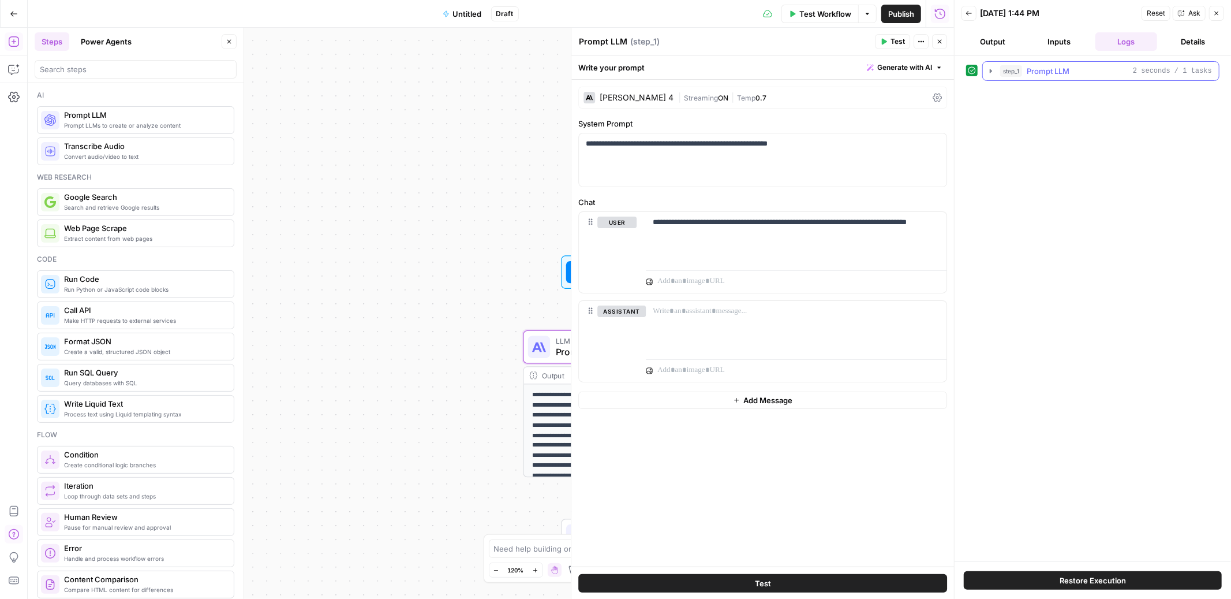
click at [992, 71] on icon "button" at bounding box center [991, 71] width 2 height 4
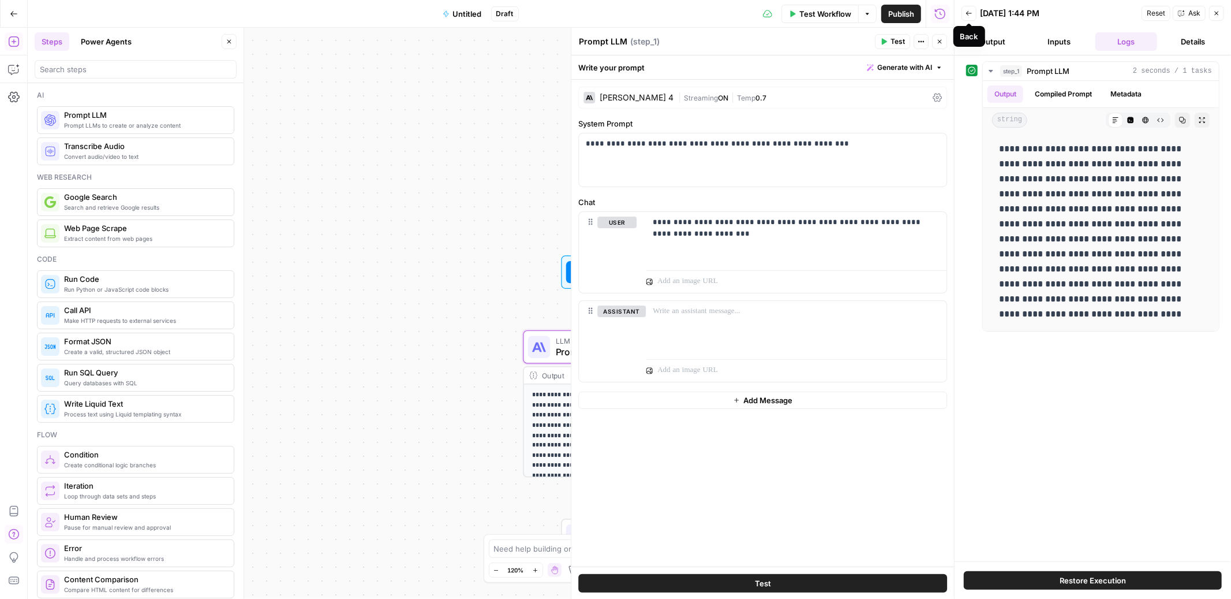
click at [971, 10] on icon "button" at bounding box center [969, 13] width 7 height 7
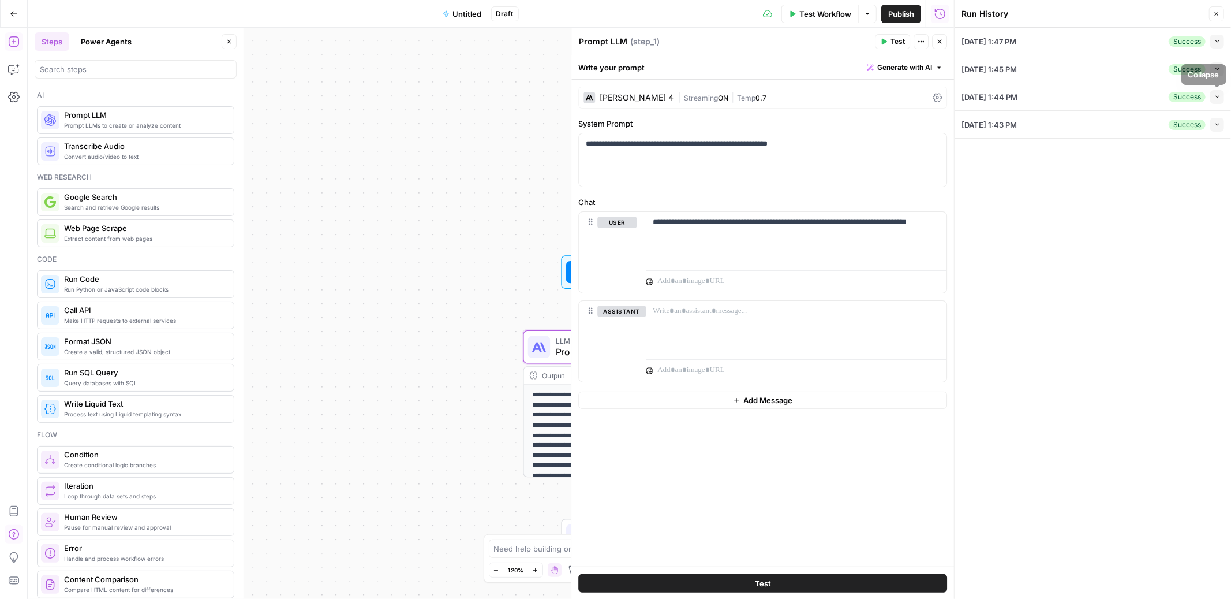
click at [1216, 126] on icon "button" at bounding box center [1218, 124] width 6 height 6
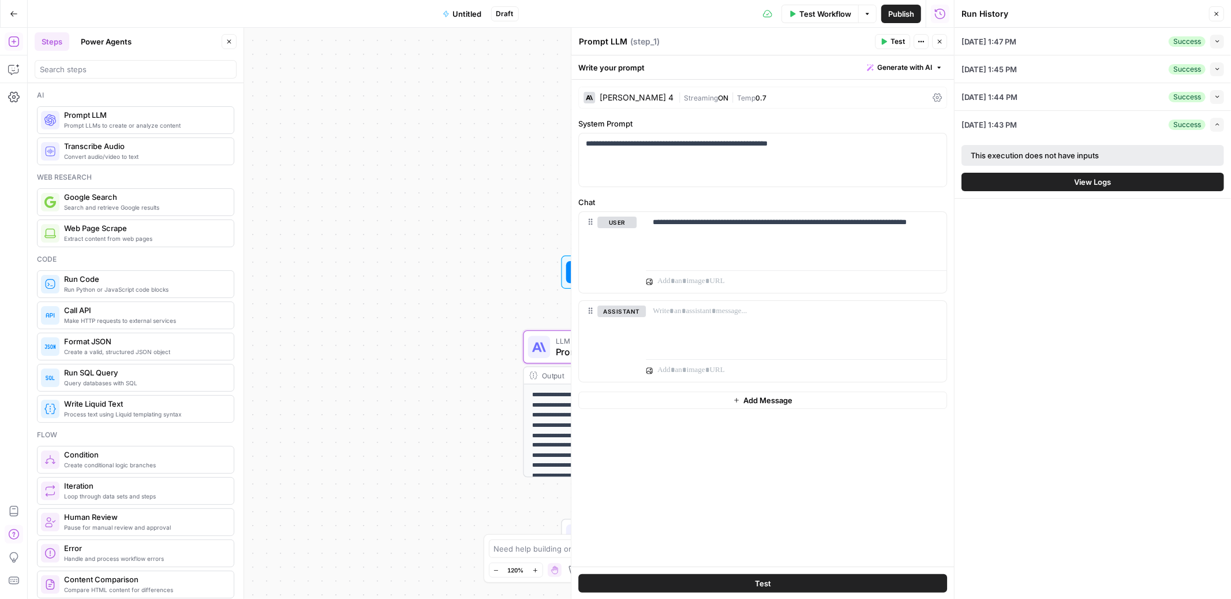
click at [1100, 177] on span "View Logs" at bounding box center [1093, 182] width 37 height 12
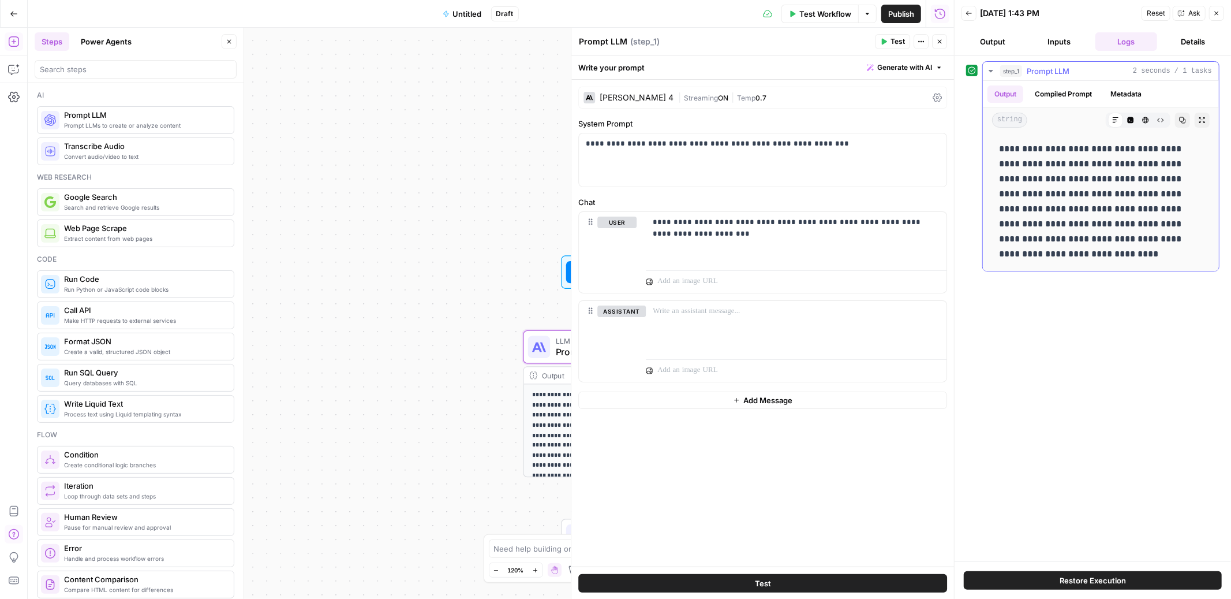
click at [1053, 89] on button "Compiled Prompt" at bounding box center [1063, 93] width 71 height 17
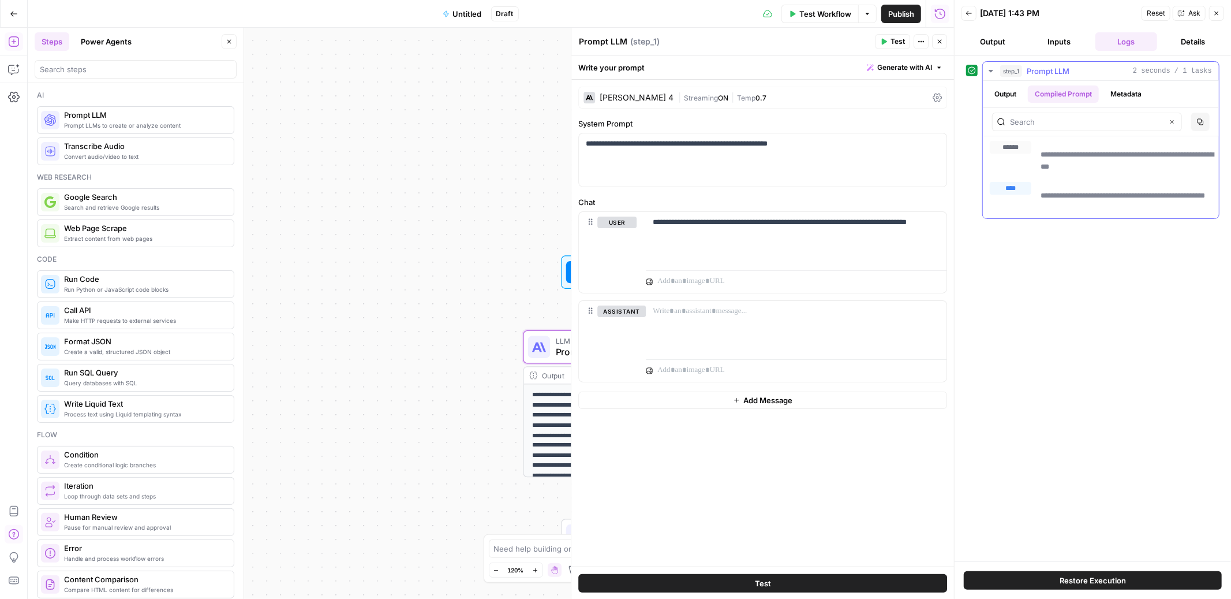
click at [1131, 90] on button "Metadata" at bounding box center [1126, 93] width 45 height 17
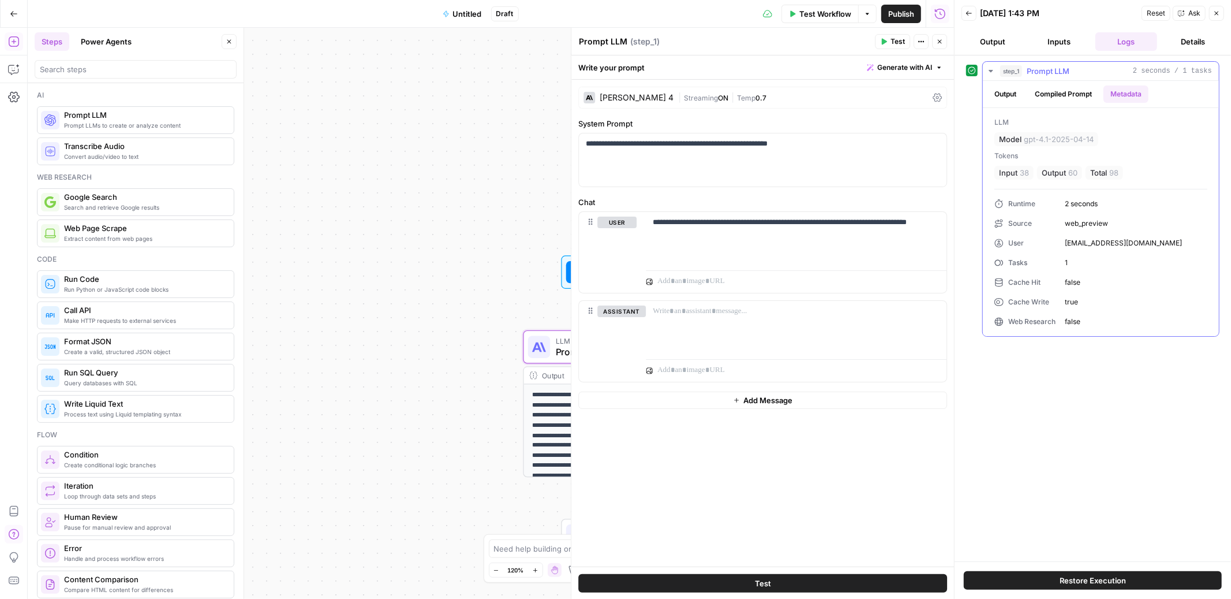
click at [1009, 95] on button "Output" at bounding box center [1006, 93] width 36 height 17
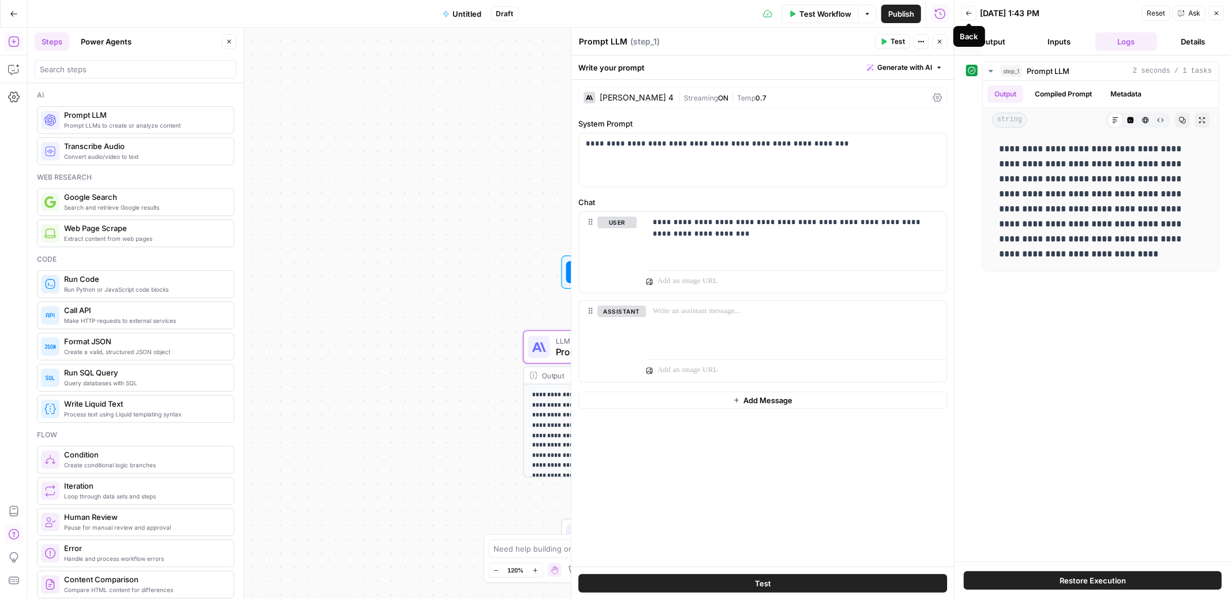
click at [968, 16] on icon "button" at bounding box center [969, 13] width 7 height 7
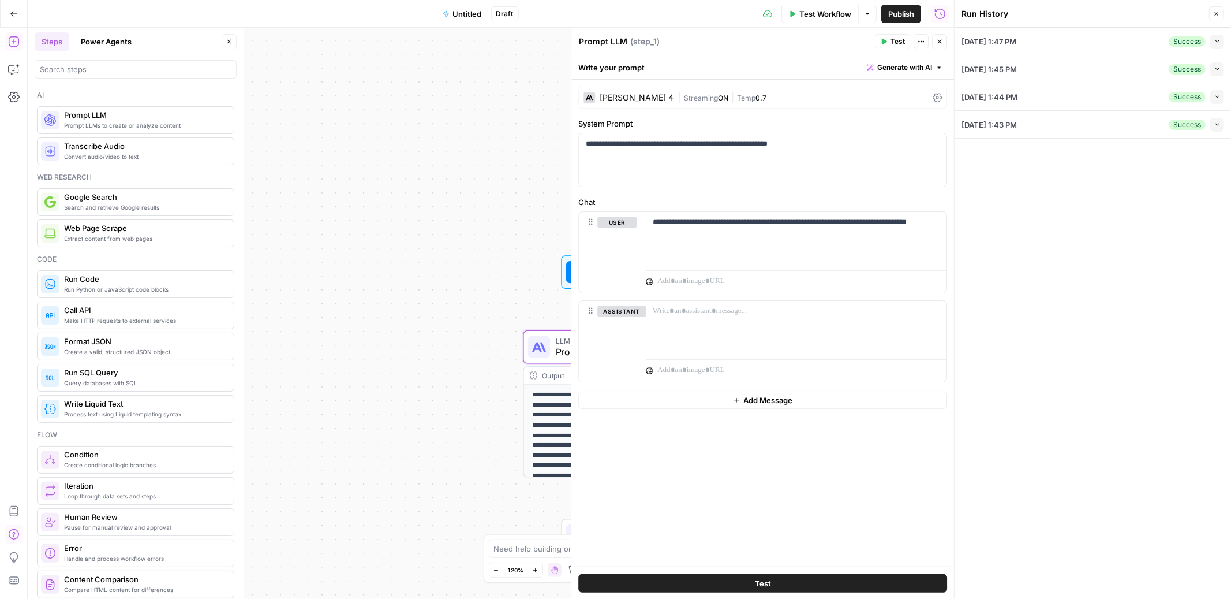
click at [1212, 65] on button "Collapse" at bounding box center [1217, 69] width 14 height 14
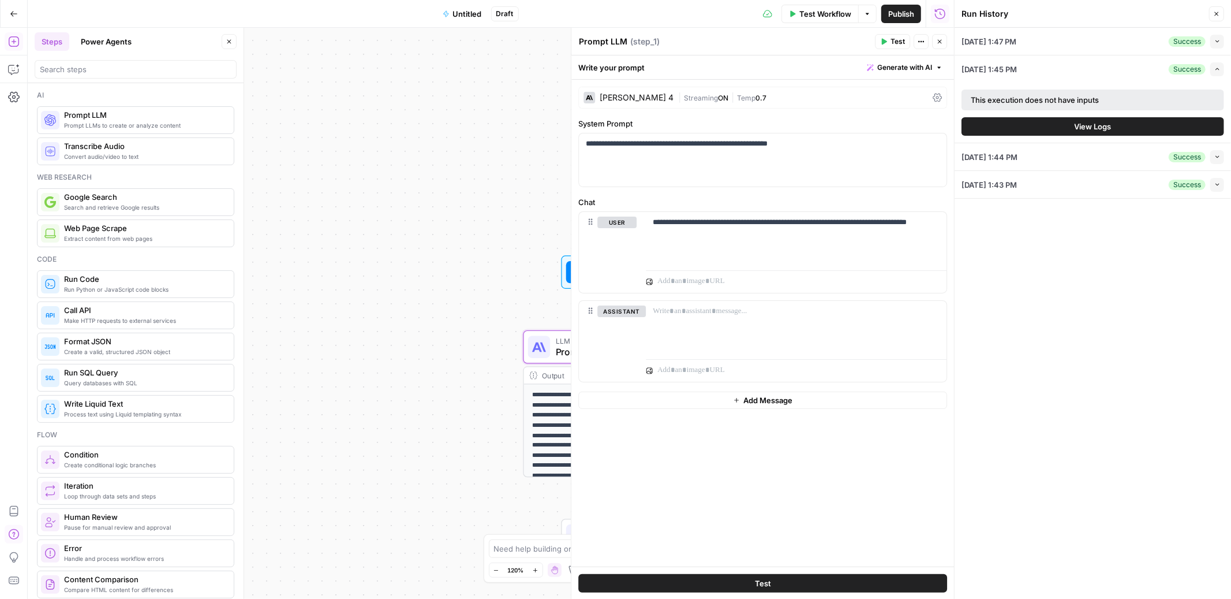
click at [1068, 134] on button "View Logs" at bounding box center [1093, 126] width 263 height 18
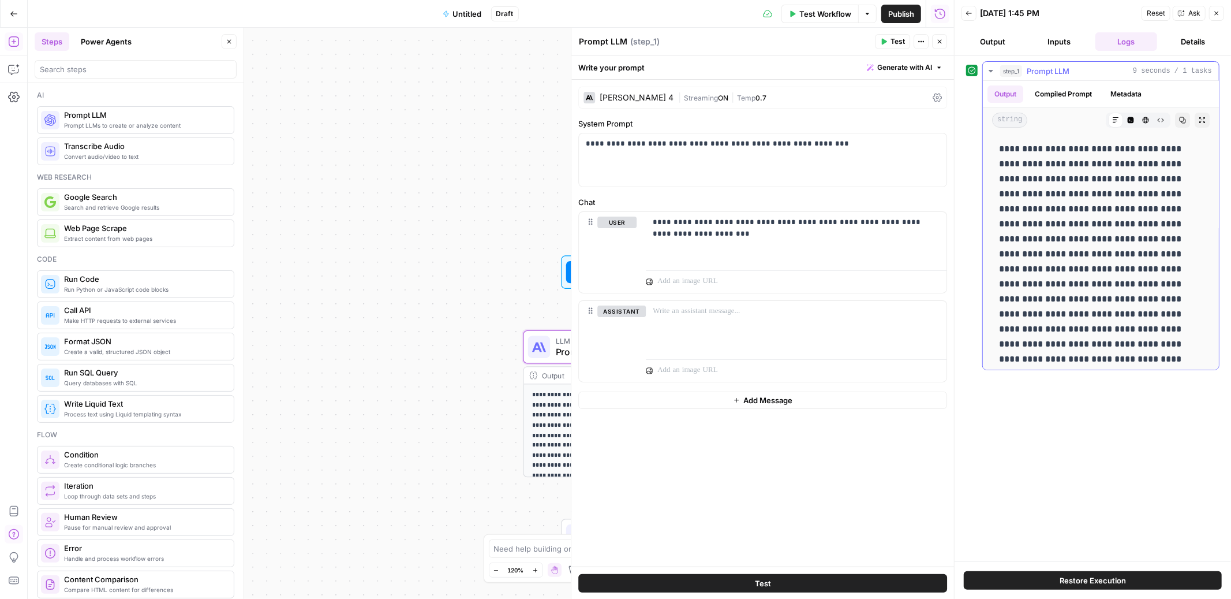
click at [1131, 94] on button "Metadata" at bounding box center [1126, 93] width 45 height 17
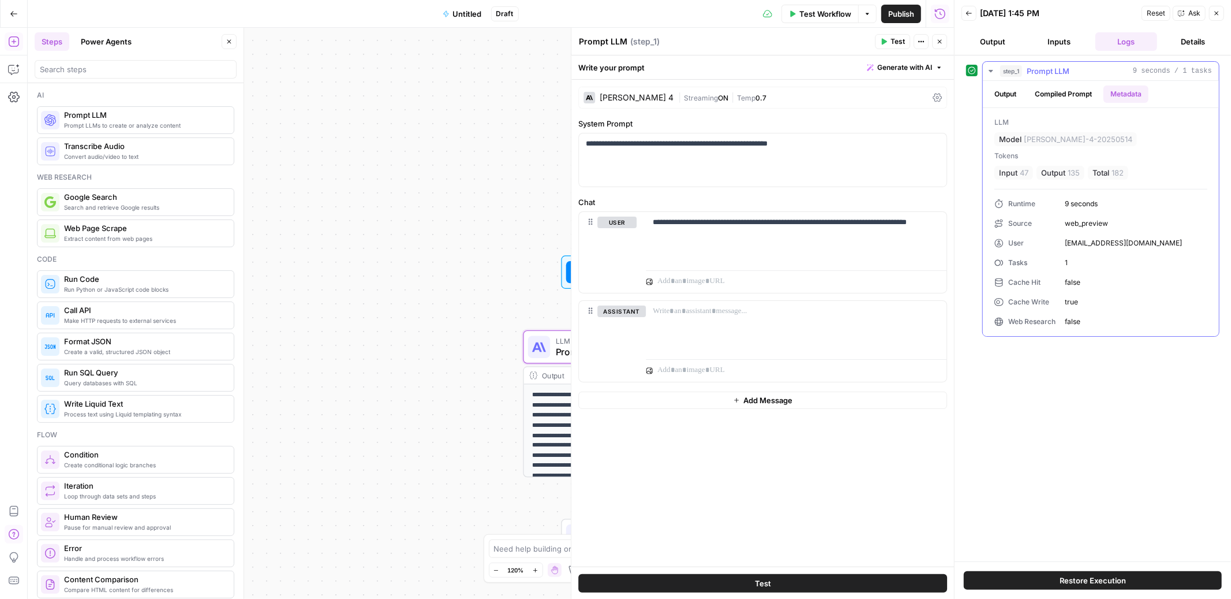
click at [1008, 93] on button "Output" at bounding box center [1006, 93] width 36 height 17
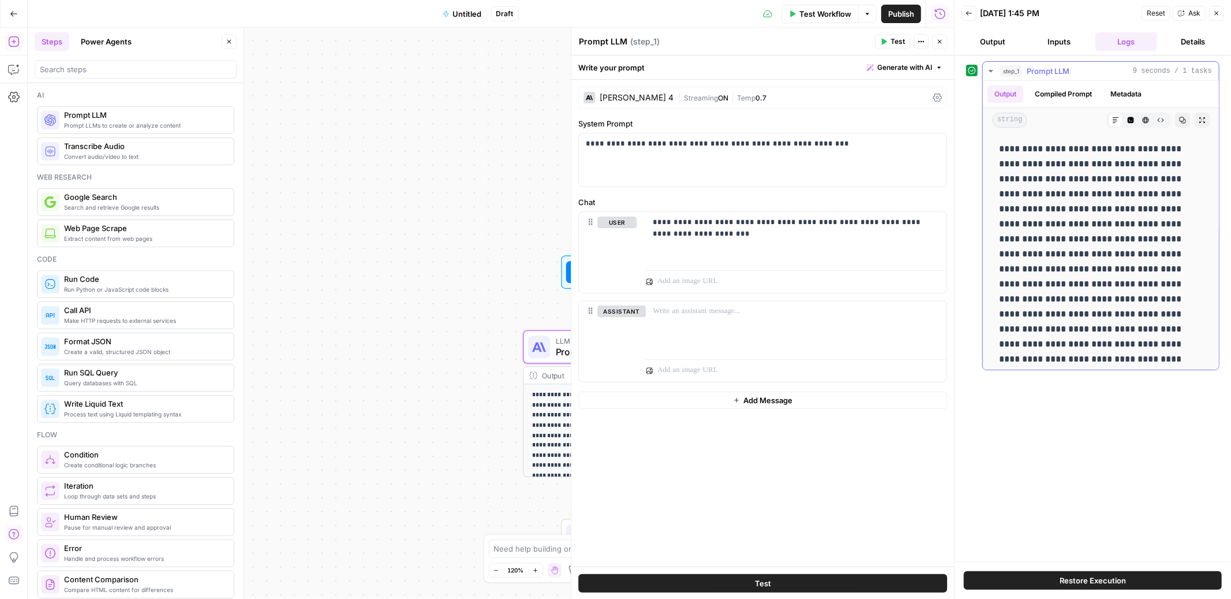
scroll to position [10, 0]
click at [1006, 45] on button "Output" at bounding box center [993, 41] width 62 height 18
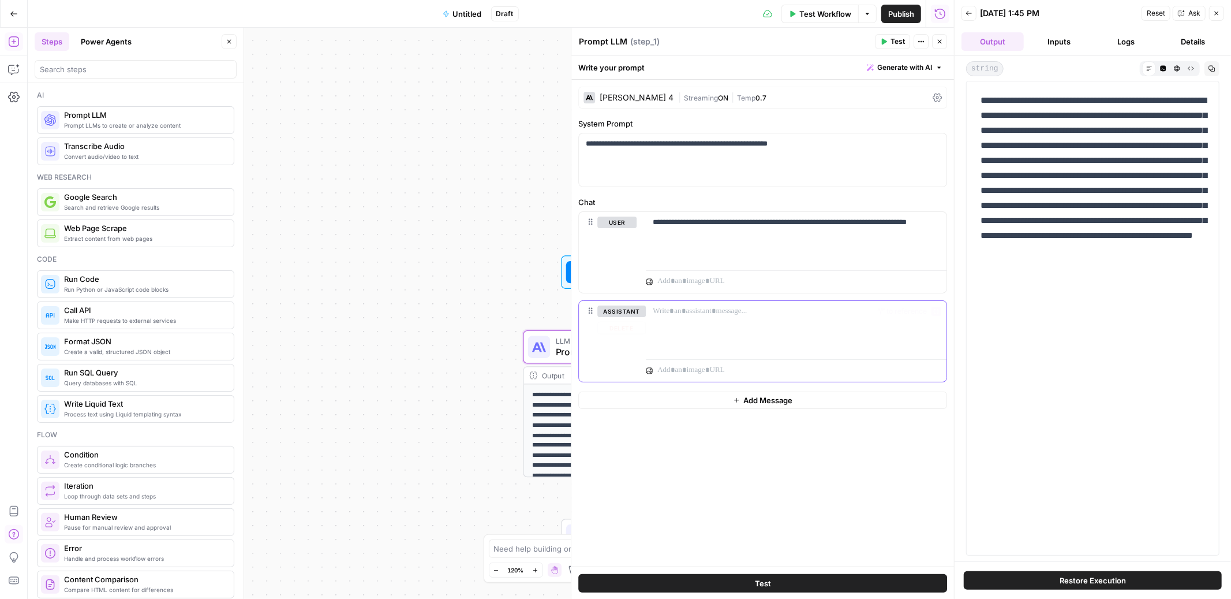
click at [708, 318] on div at bounding box center [796, 327] width 301 height 53
click at [698, 230] on p "**********" at bounding box center [796, 227] width 287 height 23
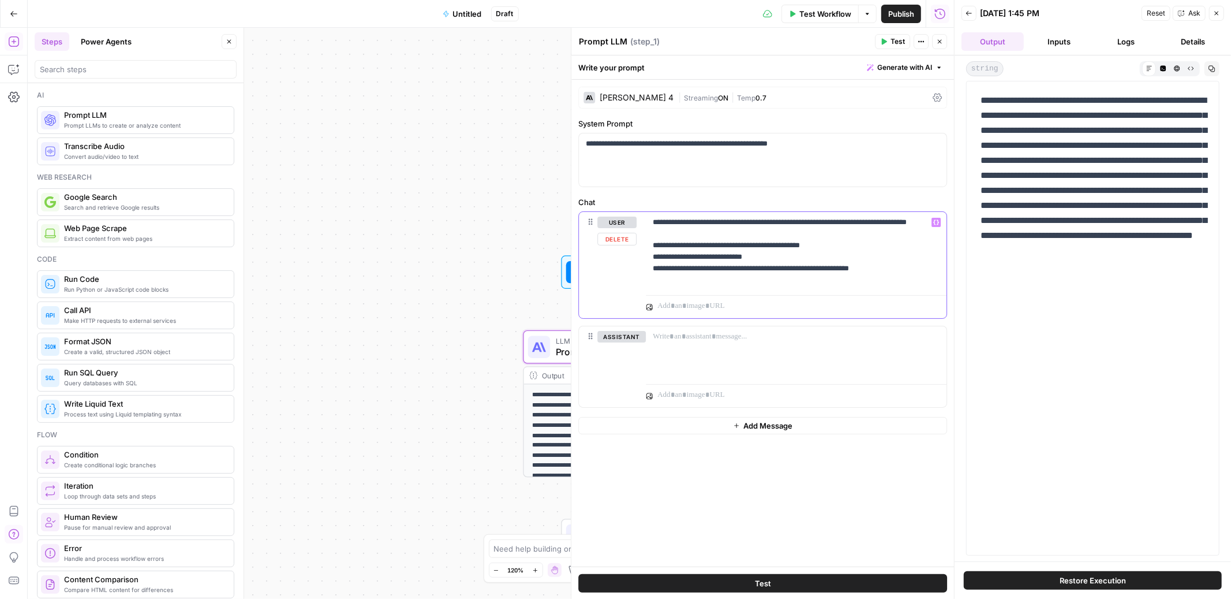
click at [879, 281] on p "**********" at bounding box center [796, 250] width 287 height 69
click at [904, 279] on p "**********" at bounding box center [796, 250] width 287 height 69
click at [924, 202] on label "Chat" at bounding box center [762, 202] width 369 height 12
click at [972, 16] on icon "button" at bounding box center [969, 13] width 7 height 7
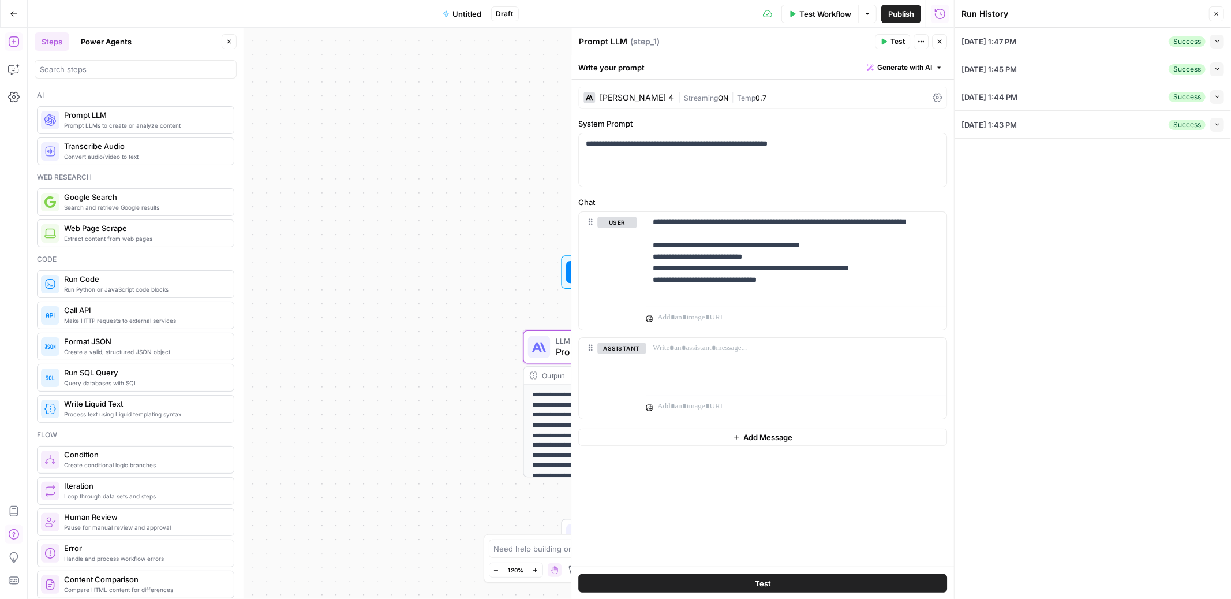
click at [894, 45] on span "Test" at bounding box center [898, 41] width 14 height 10
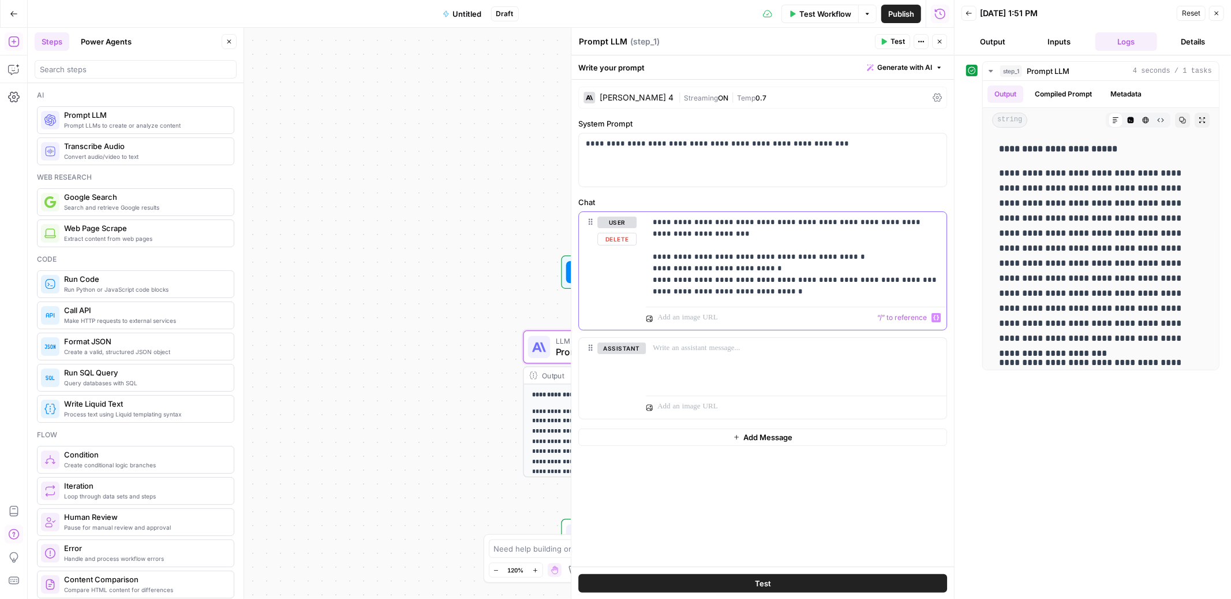
click at [663, 320] on p at bounding box center [789, 318] width 265 height 12
click at [670, 347] on p at bounding box center [796, 348] width 287 height 12
click at [969, 14] on icon "button" at bounding box center [969, 13] width 7 height 7
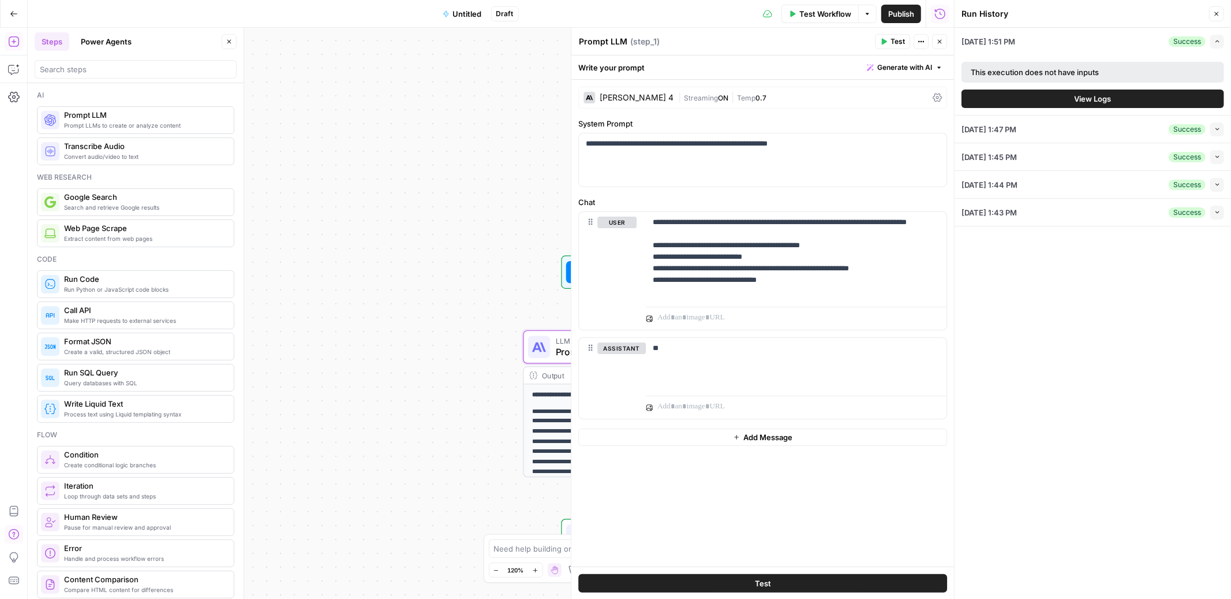
click at [1123, 130] on div "[DATE] 1:47 PM Success Collapse" at bounding box center [1093, 128] width 263 height 27
click at [1217, 126] on icon "button" at bounding box center [1218, 129] width 6 height 6
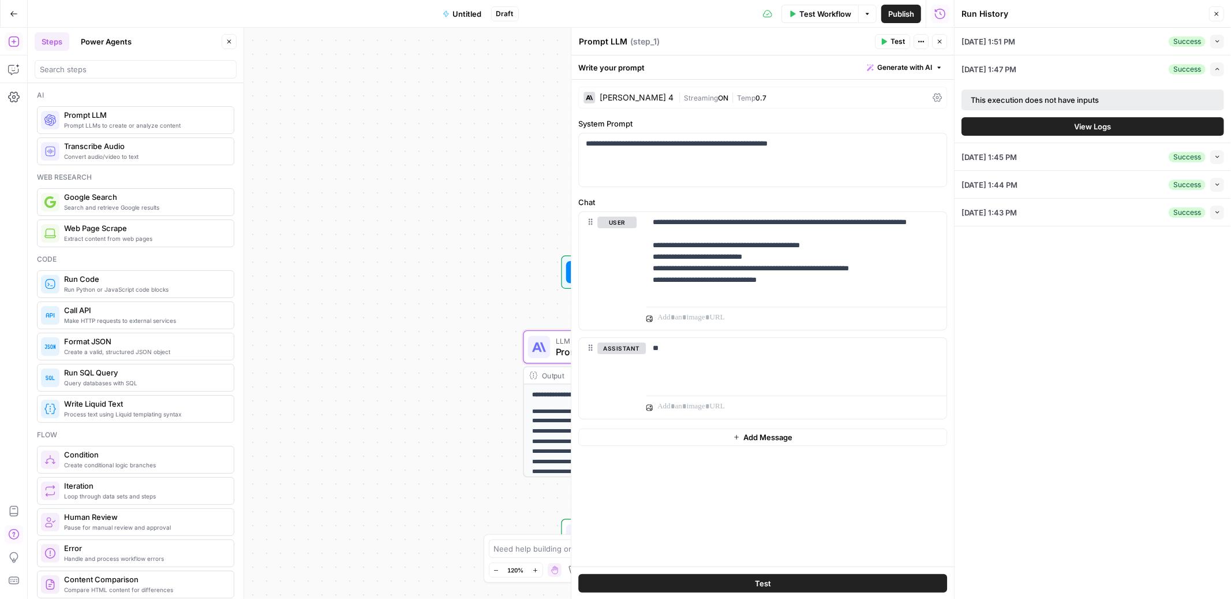
click at [1223, 39] on button "Collapse" at bounding box center [1217, 42] width 14 height 14
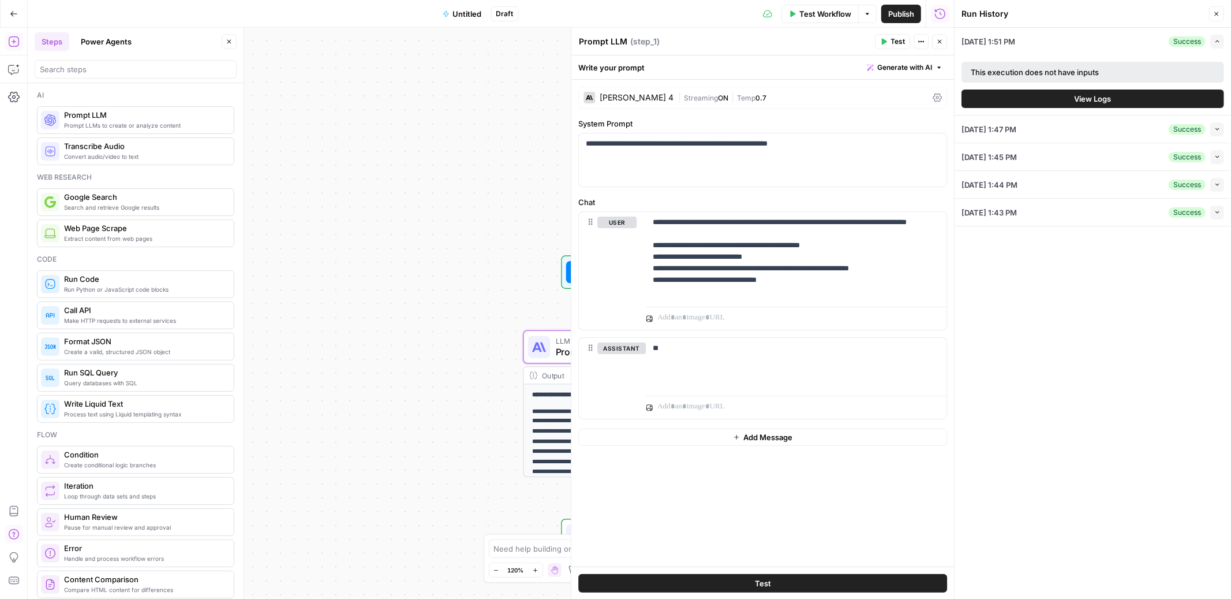
click at [1113, 99] on button "View Logs" at bounding box center [1093, 98] width 263 height 18
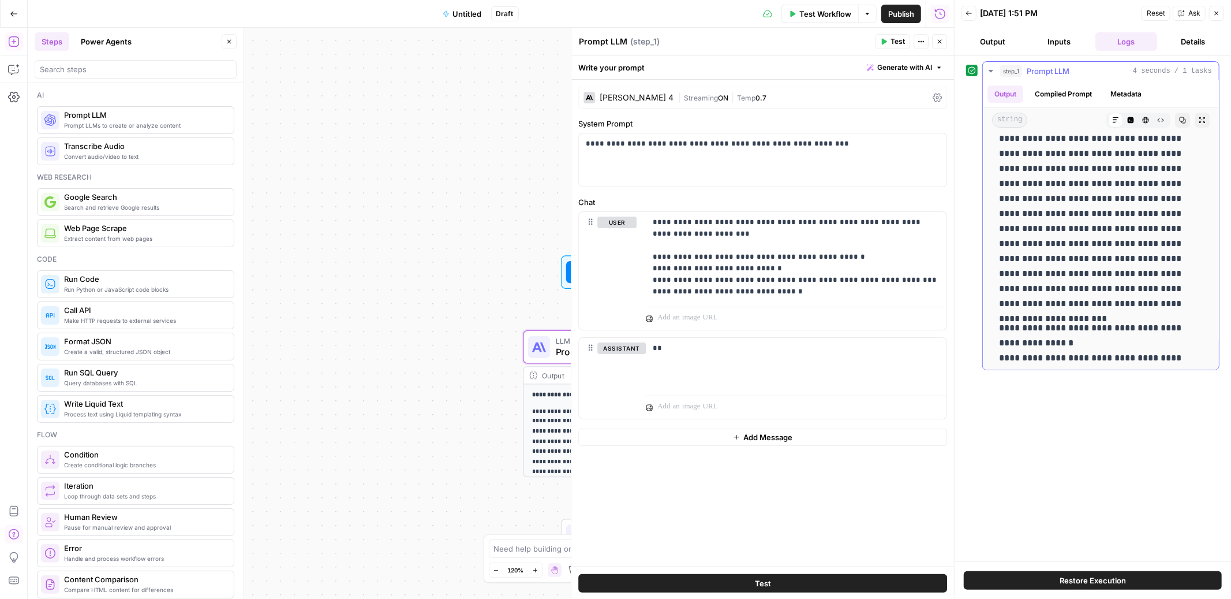
scroll to position [84, 0]
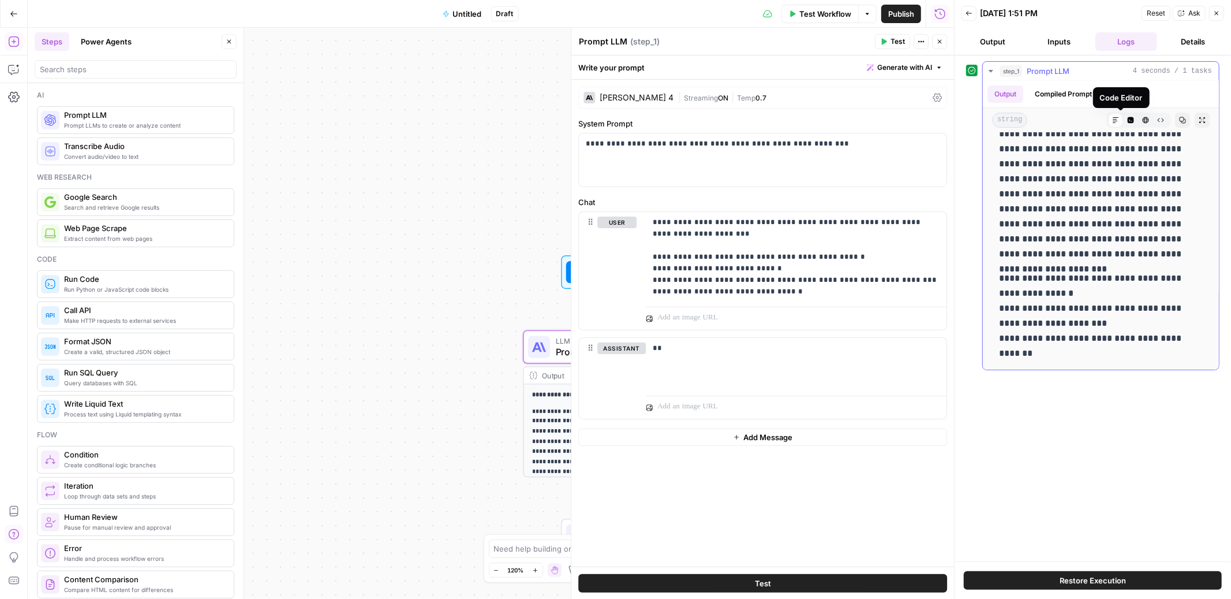
click at [1128, 122] on icon "button" at bounding box center [1131, 120] width 6 height 6
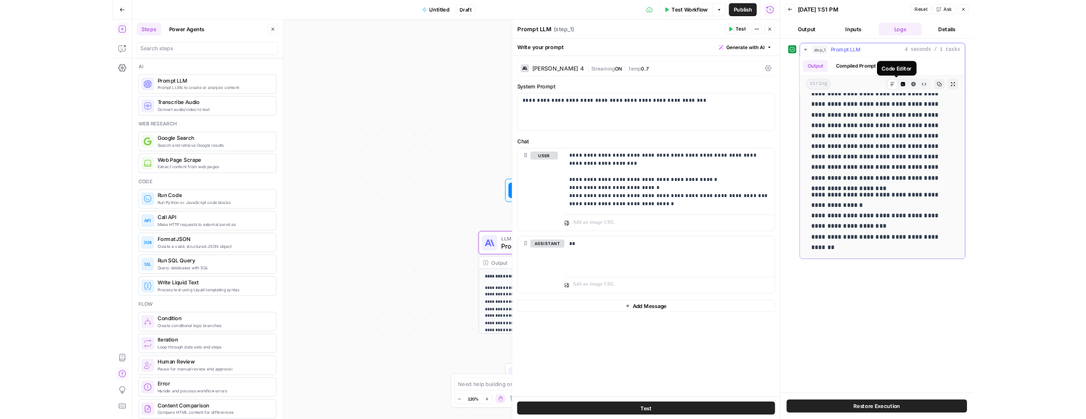
scroll to position [0, 0]
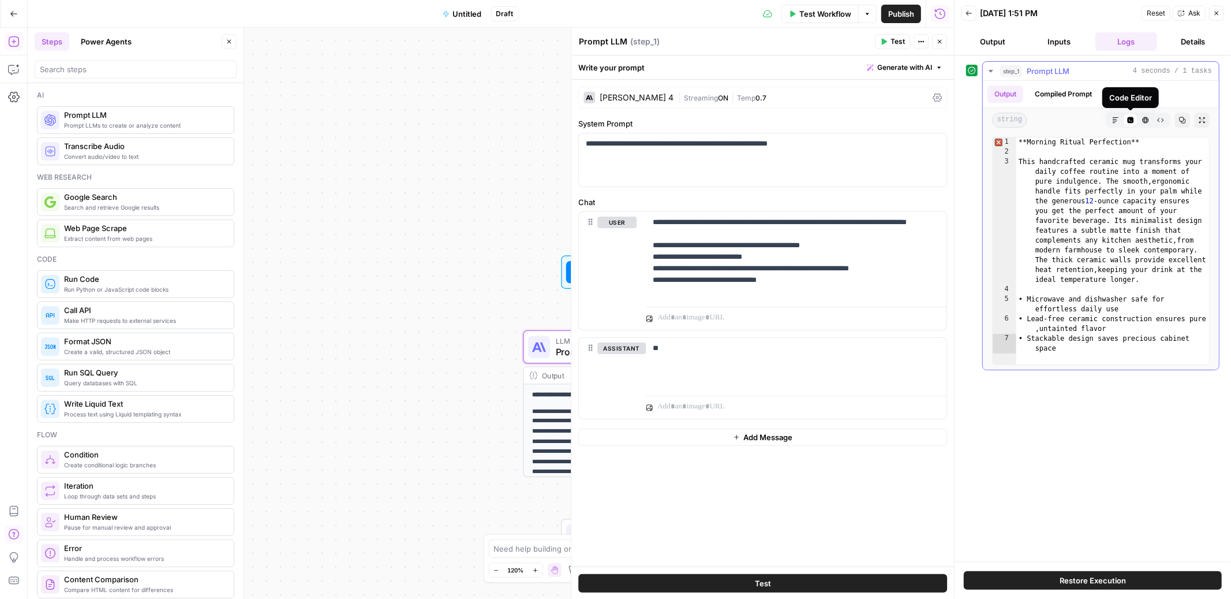
click at [1131, 121] on icon at bounding box center [1131, 120] width 6 height 6
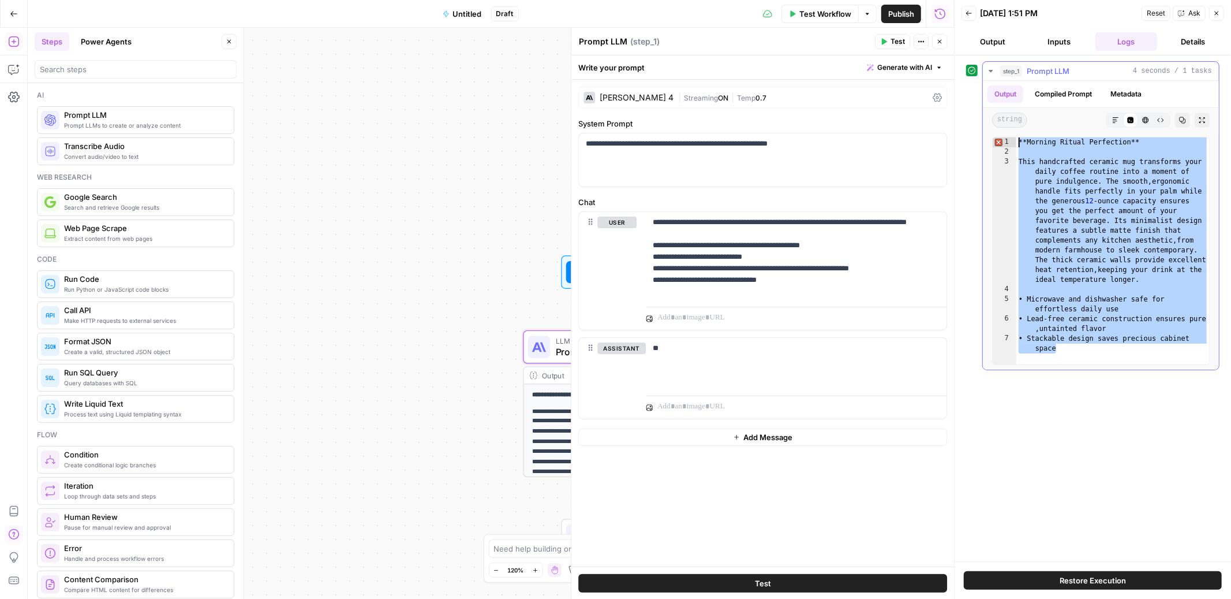
drag, startPoint x: 1094, startPoint y: 349, endPoint x: 1010, endPoint y: 135, distance: 229.4
click at [1010, 135] on div "**********" at bounding box center [1101, 250] width 236 height 237
type textarea "**********"
click at [1183, 121] on icon "button" at bounding box center [1182, 120] width 7 height 7
click at [682, 348] on p "**" at bounding box center [796, 348] width 287 height 12
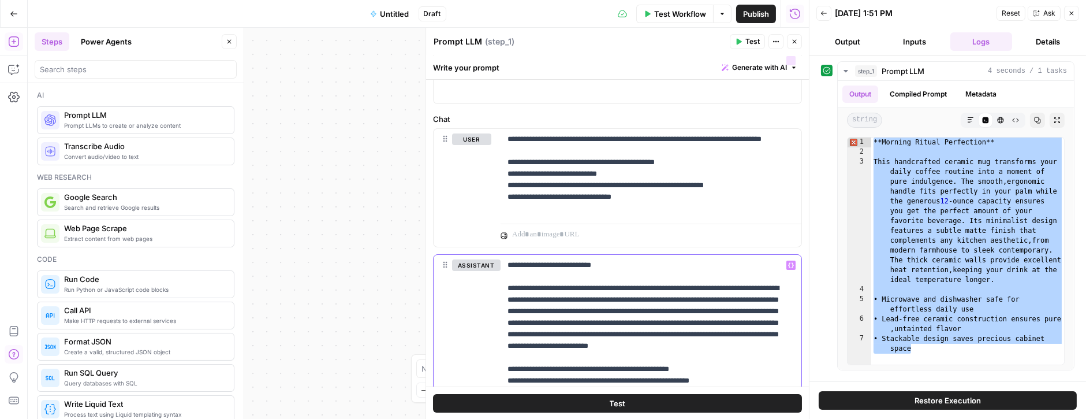
scroll to position [173, 0]
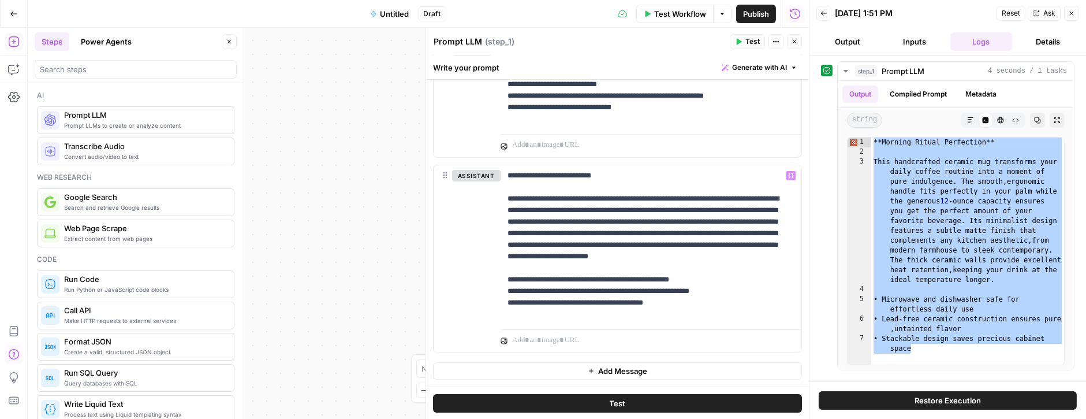
click at [650, 368] on button "Add Message" at bounding box center [617, 370] width 369 height 17
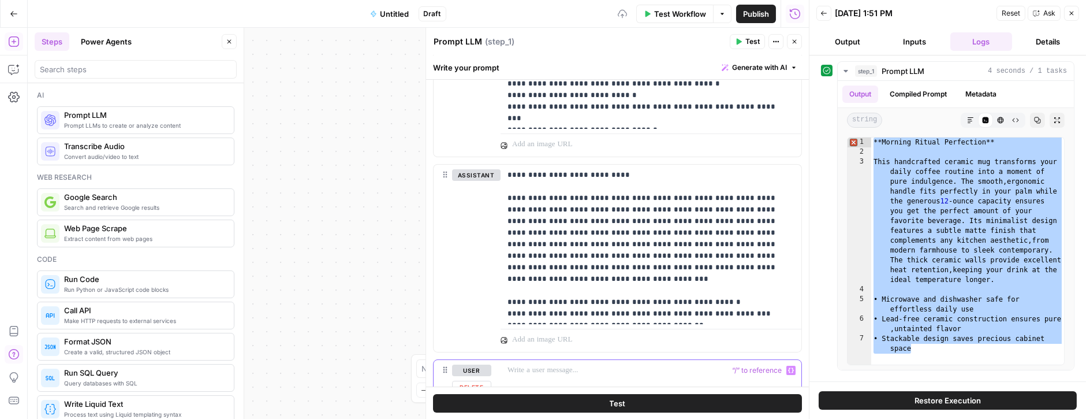
click at [603, 375] on p at bounding box center [650, 370] width 287 height 12
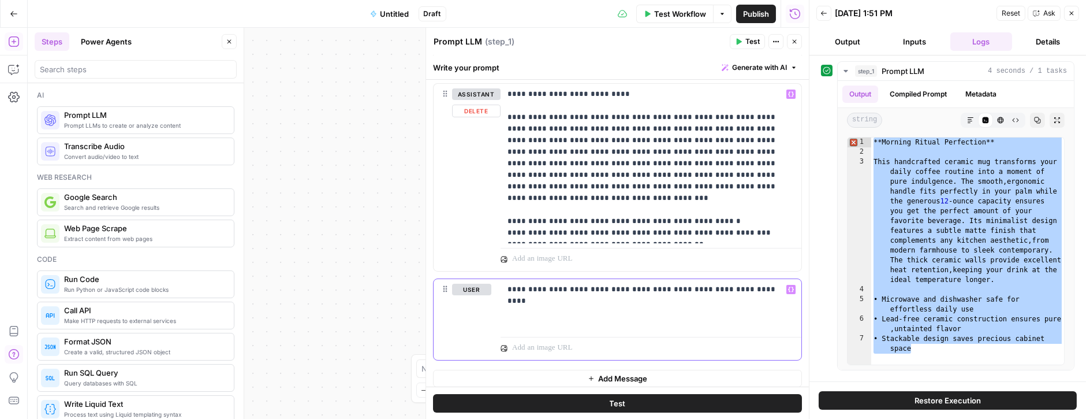
scroll to position [262, 0]
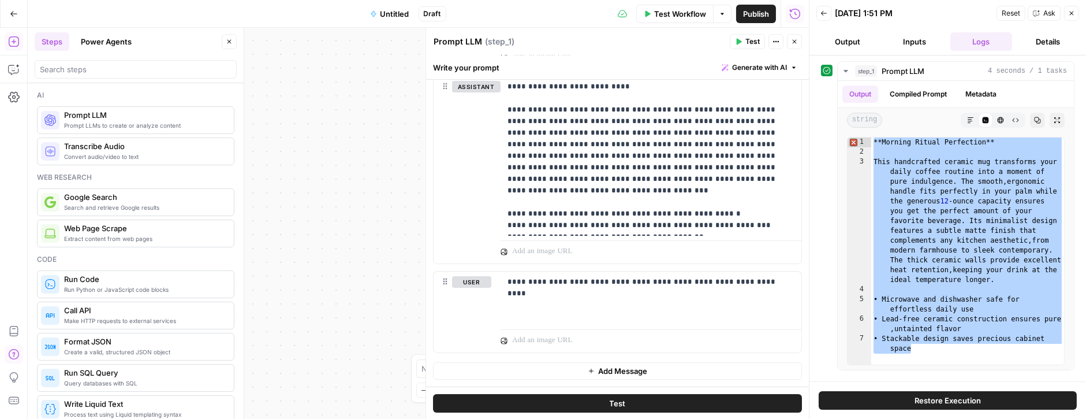
click at [746, 42] on span "Test" at bounding box center [752, 41] width 14 height 10
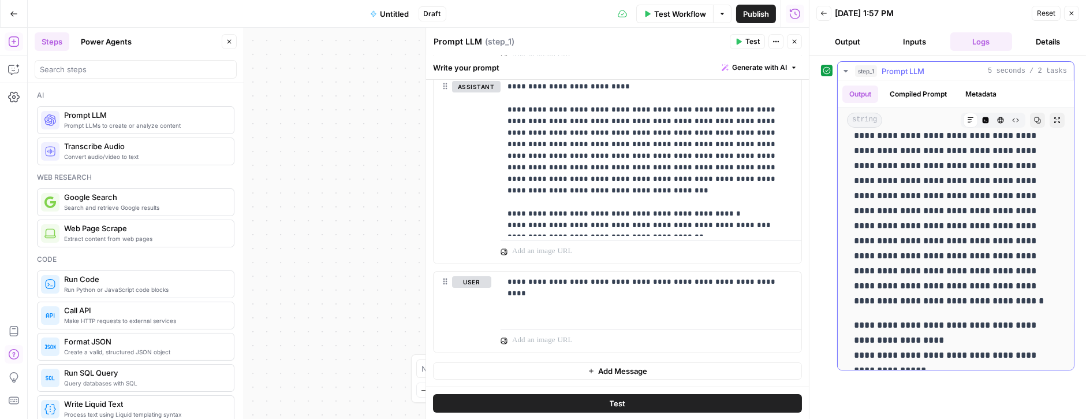
scroll to position [0, 0]
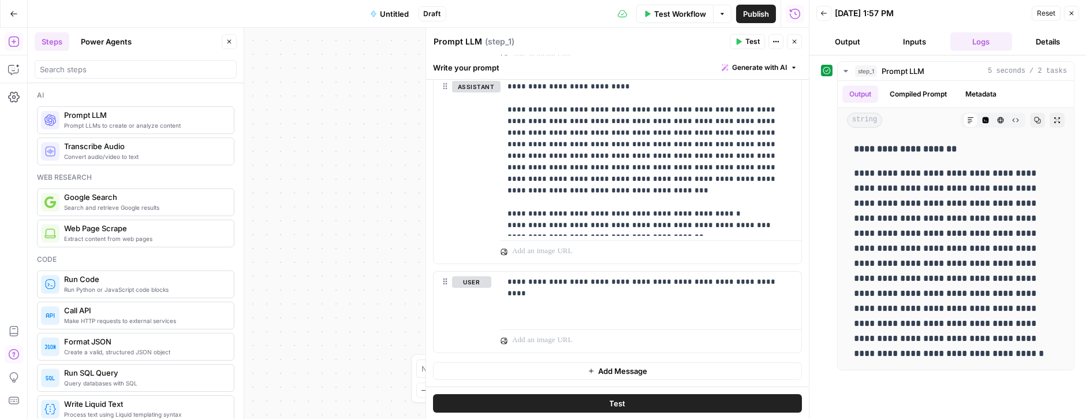
click at [742, 39] on button "Test" at bounding box center [747, 41] width 35 height 15
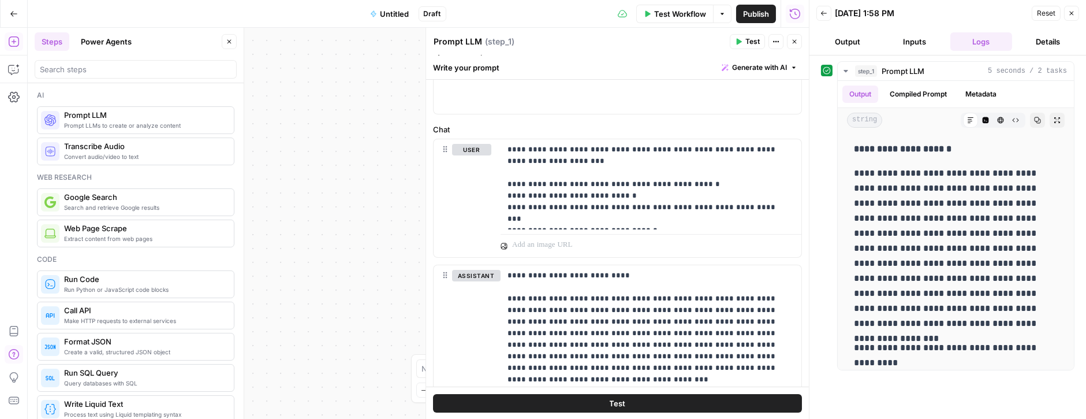
scroll to position [99, 0]
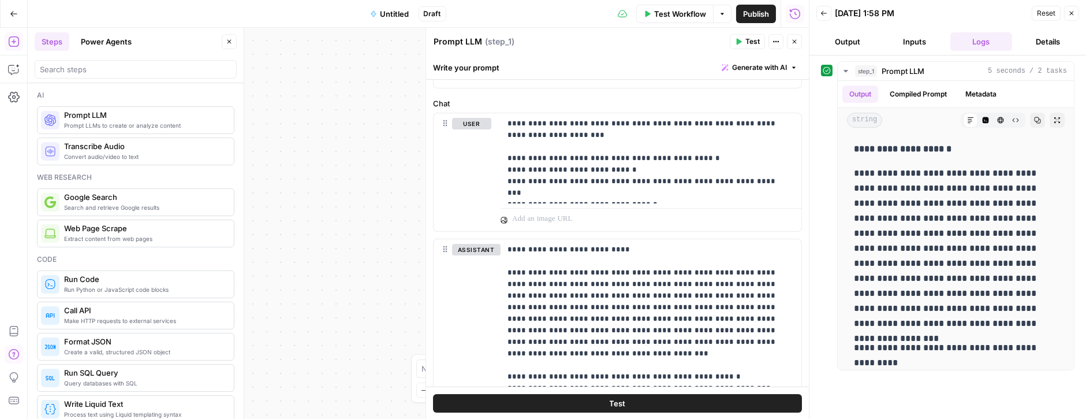
click at [14, 73] on icon "button" at bounding box center [13, 69] width 10 height 9
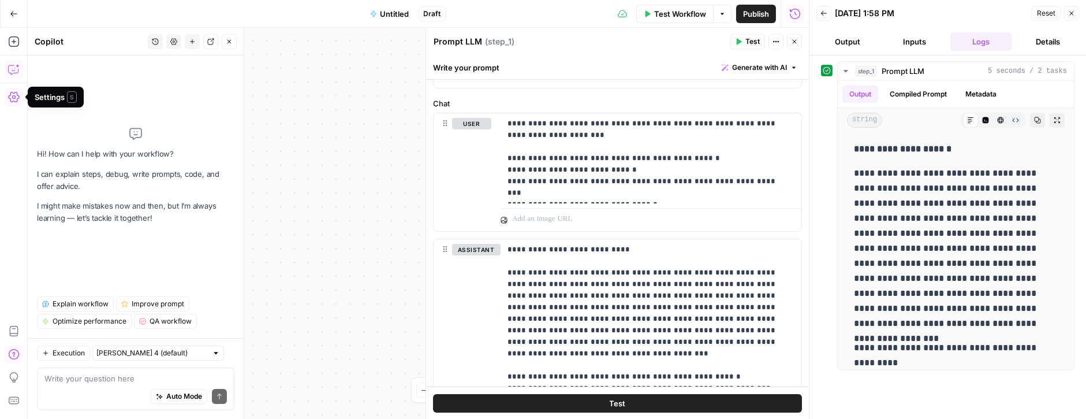
click at [13, 101] on icon "button" at bounding box center [14, 97] width 12 height 10
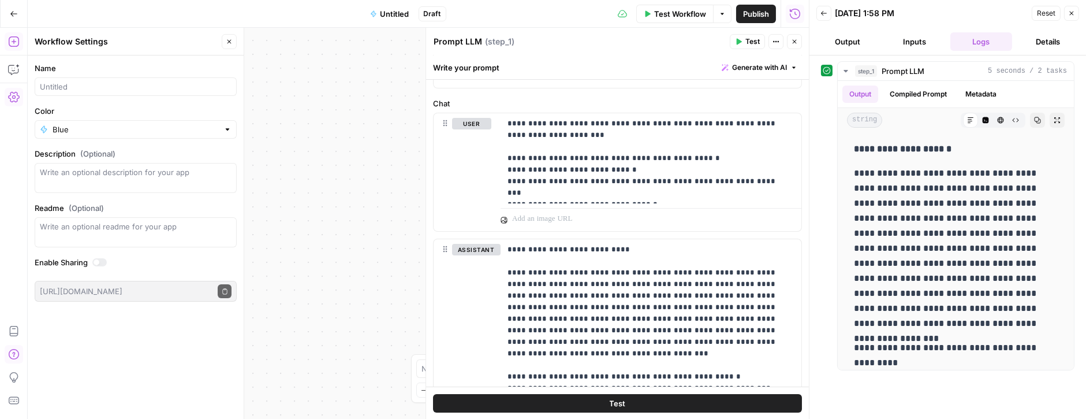
click at [10, 47] on button "Add Steps" at bounding box center [14, 41] width 18 height 18
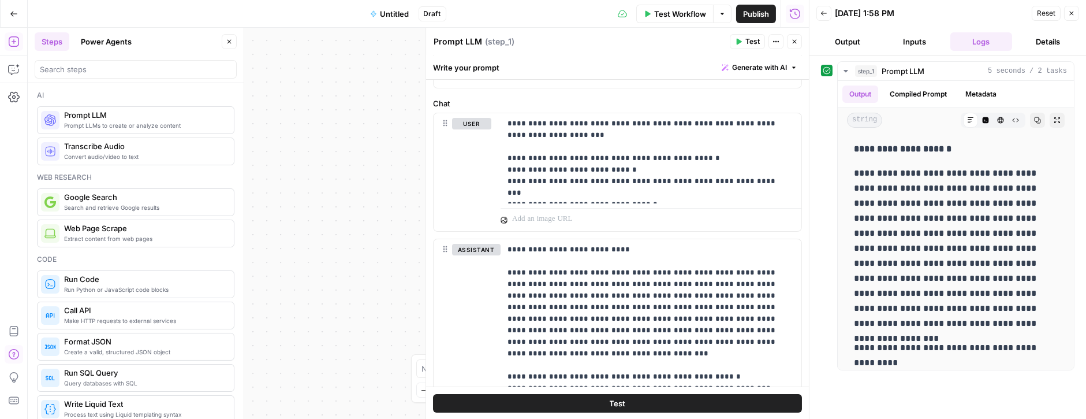
click at [395, 13] on span "Untitled" at bounding box center [394, 14] width 29 height 12
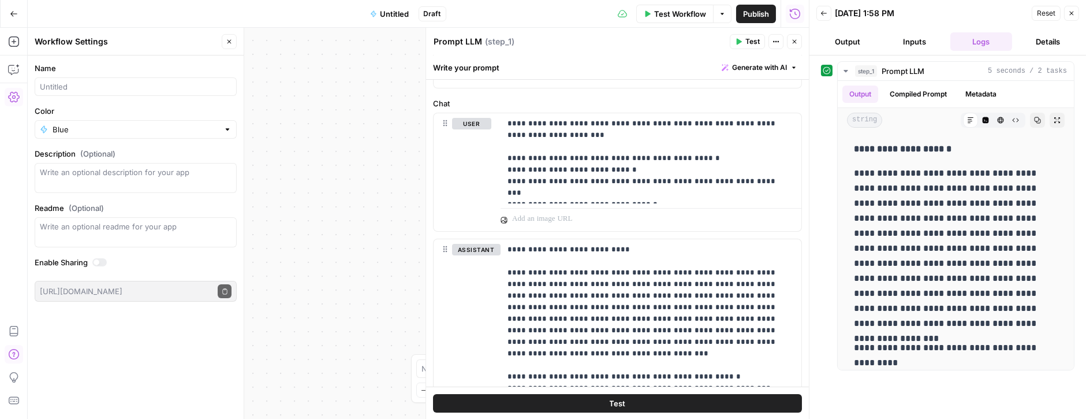
click at [396, 13] on span "Untitled" at bounding box center [394, 14] width 29 height 12
drag, startPoint x: 102, startPoint y: 89, endPoint x: 35, endPoint y: 83, distance: 67.3
click at [35, 83] on div at bounding box center [136, 86] width 202 height 18
type input "KO MUG FLOW"
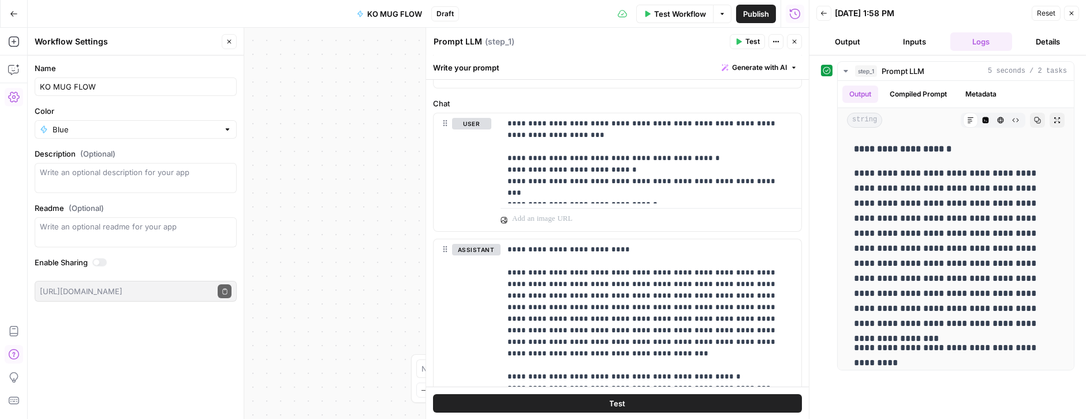
click at [409, 94] on div "**********" at bounding box center [418, 223] width 781 height 391
click at [762, 9] on span "Publish" at bounding box center [756, 14] width 26 height 12
click at [15, 14] on icon "button" at bounding box center [14, 14] width 8 height 8
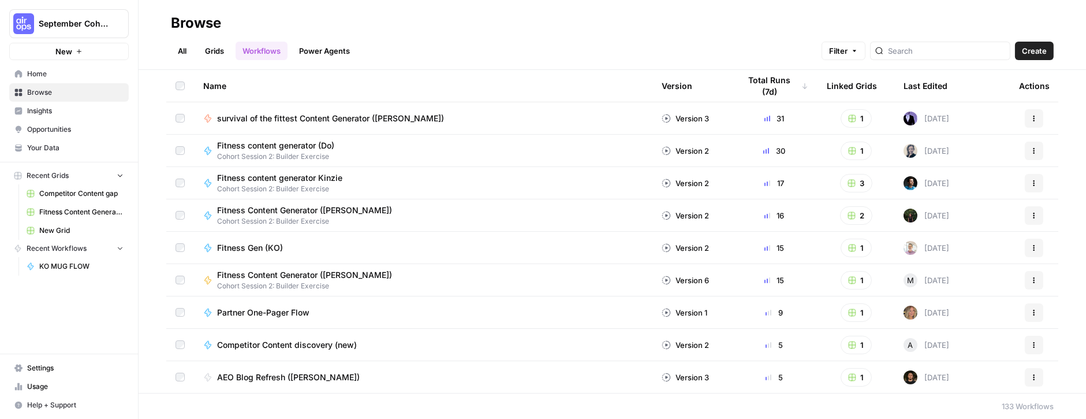
click at [53, 147] on span "Your Data" at bounding box center [75, 148] width 96 height 10
